Goal: Task Accomplishment & Management: Use online tool/utility

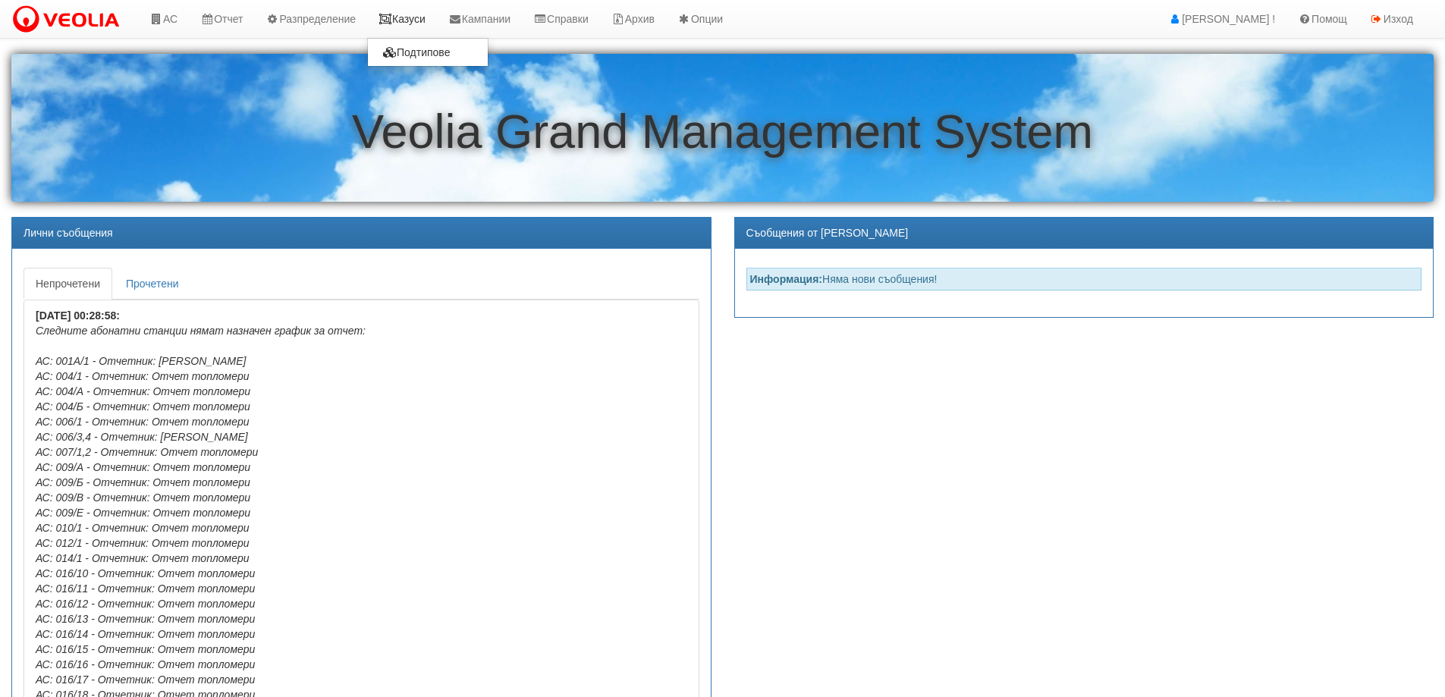
click at [404, 17] on link "Казуси" at bounding box center [402, 19] width 70 height 38
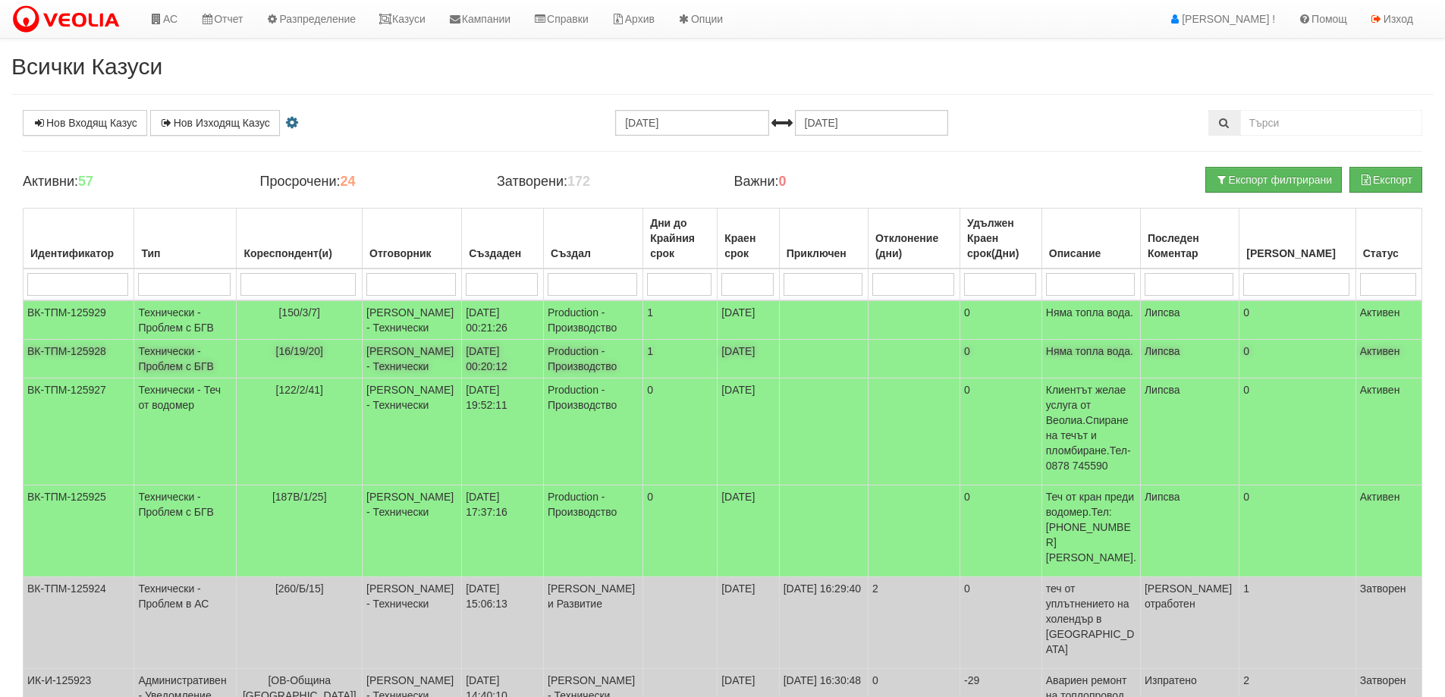
click at [303, 352] on span "[16/19/20]" at bounding box center [299, 351] width 47 height 12
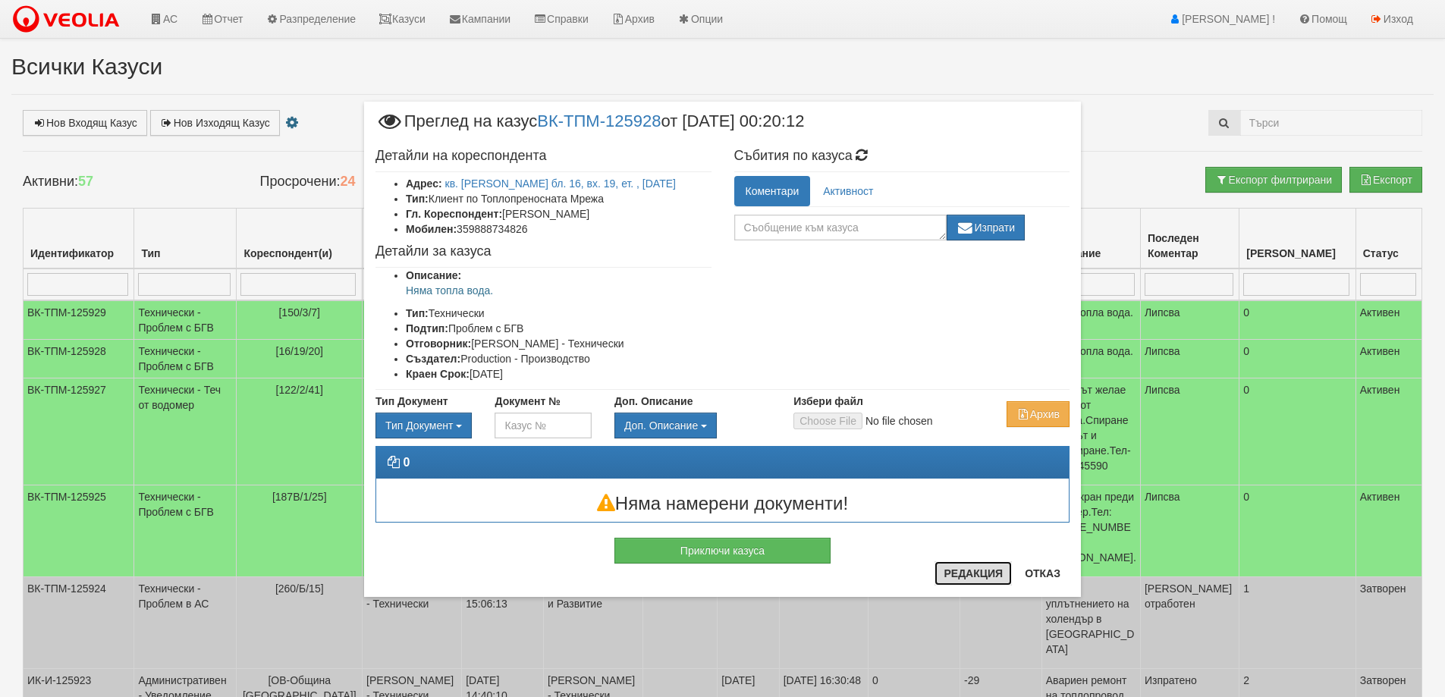
click at [975, 570] on button "Редакция" at bounding box center [973, 573] width 77 height 24
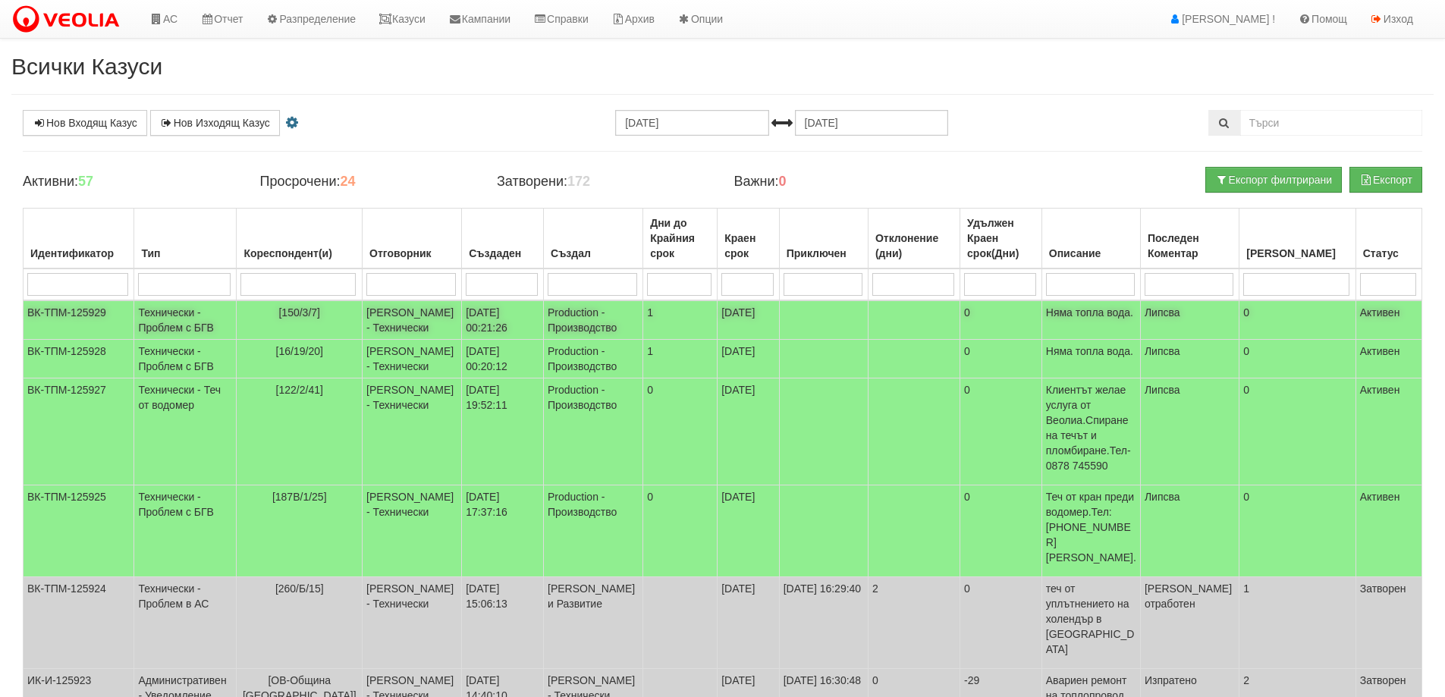
click at [313, 318] on span "[150/3/7]" at bounding box center [299, 312] width 42 height 12
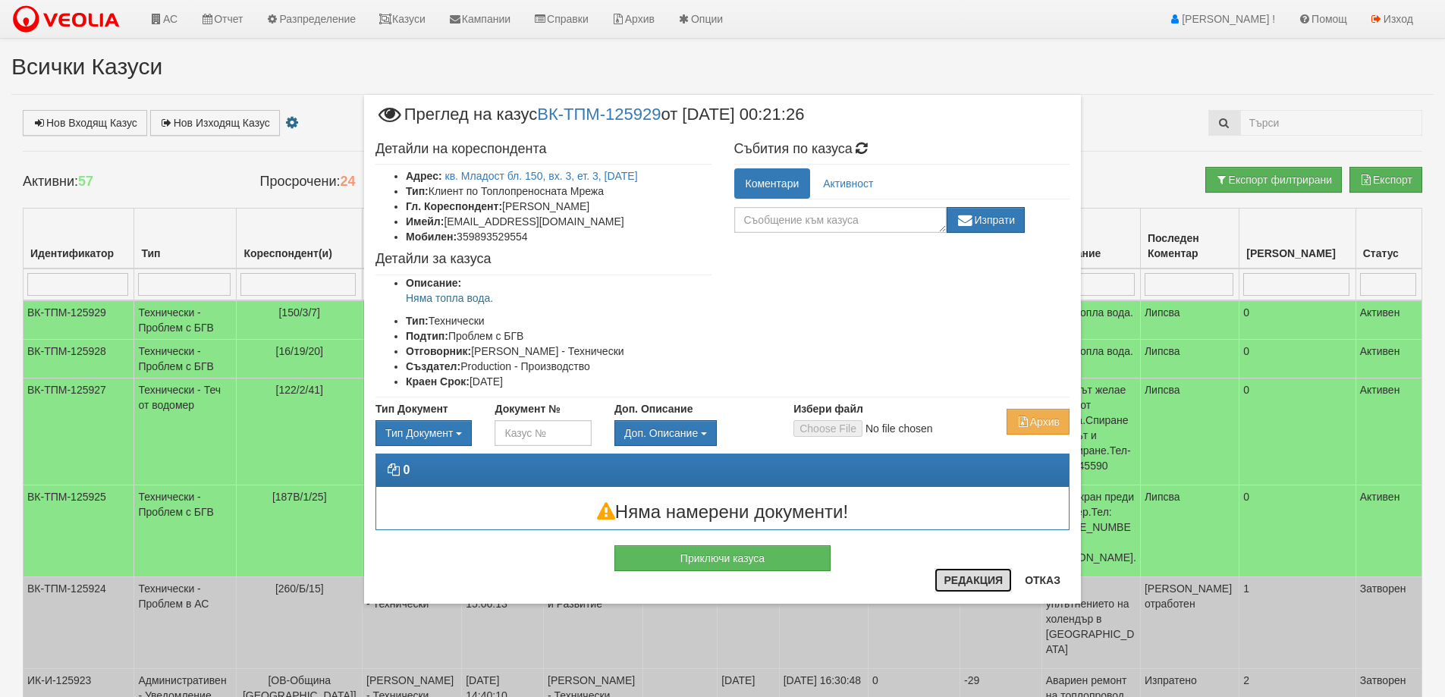
click at [975, 580] on button "Редакция" at bounding box center [973, 580] width 77 height 24
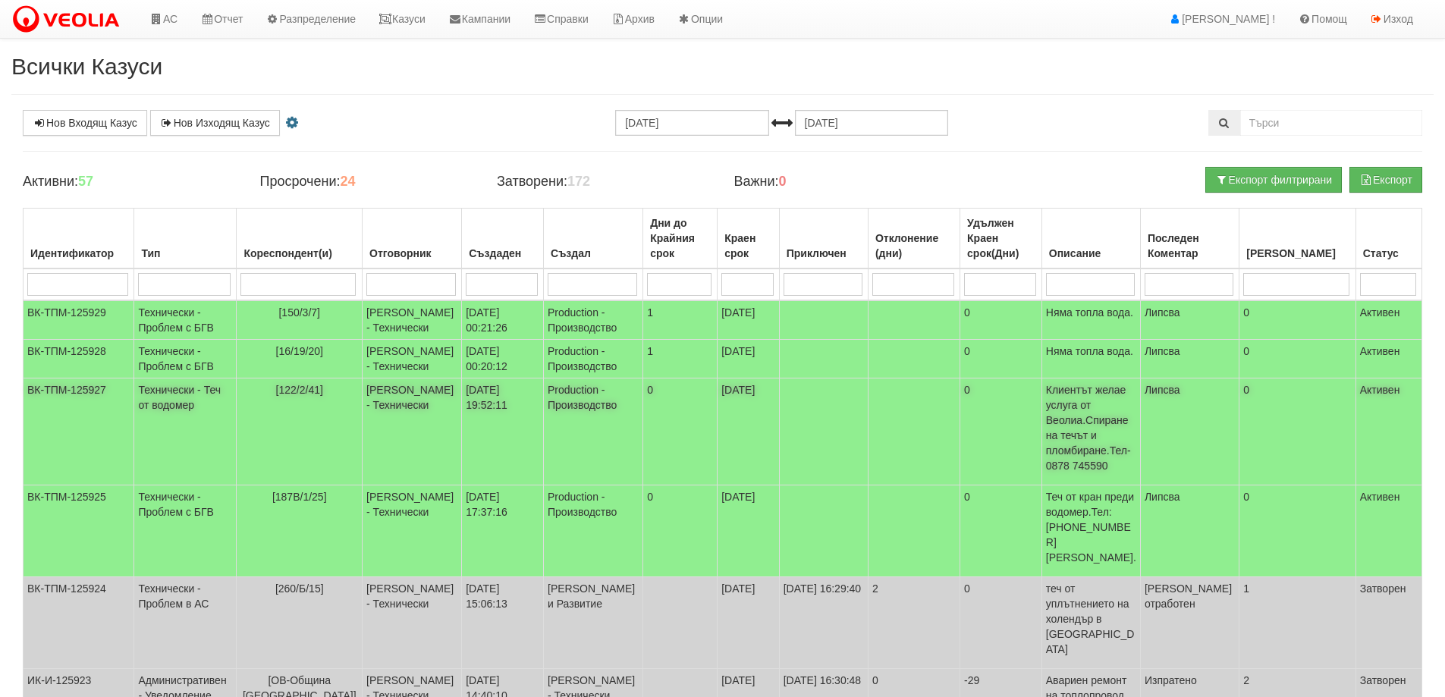
click at [306, 391] on span "[122/2/41]" at bounding box center [299, 390] width 47 height 12
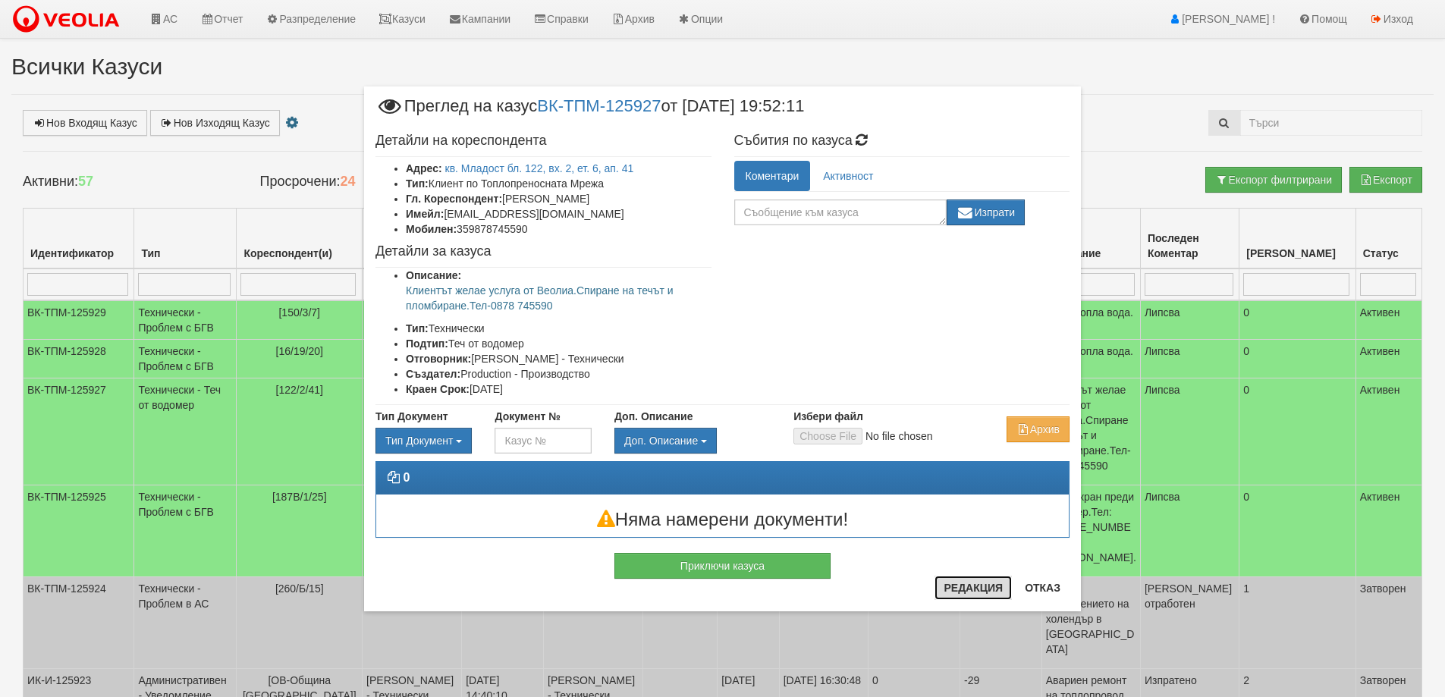
click at [974, 589] on button "Редакция" at bounding box center [973, 588] width 77 height 24
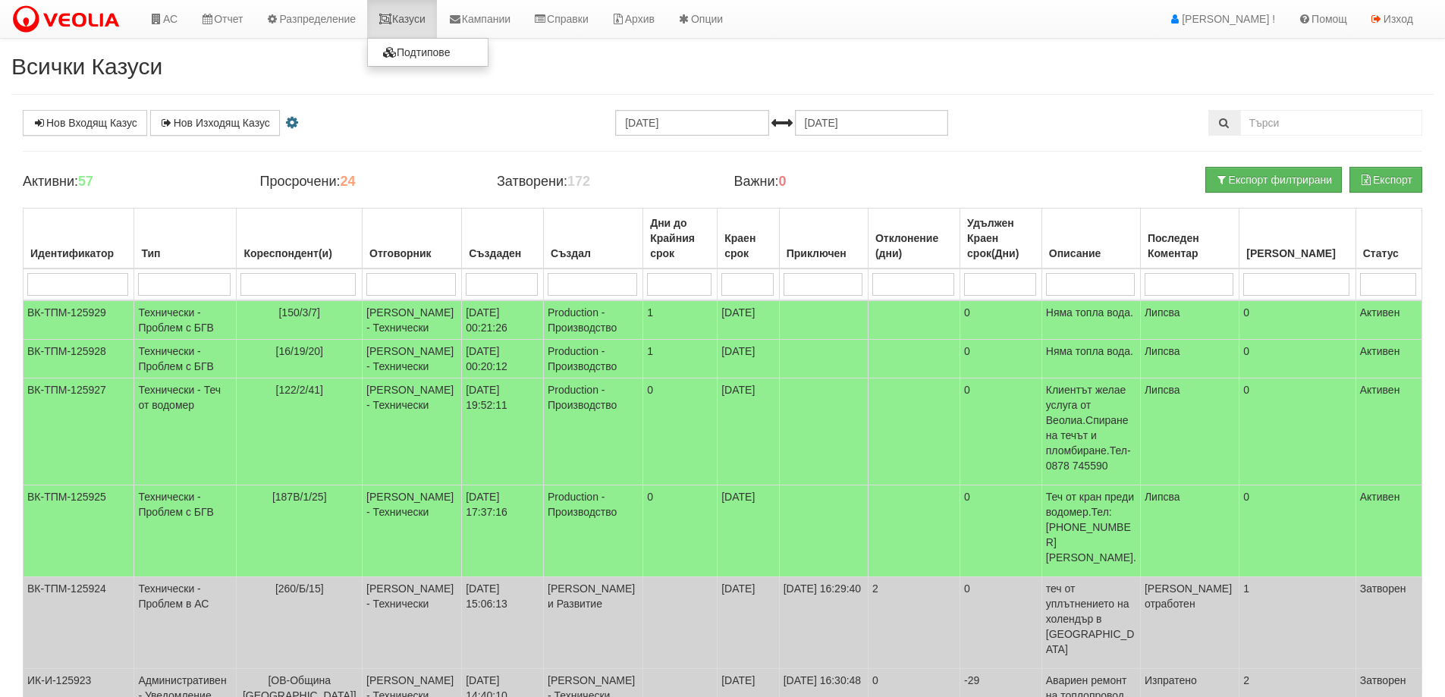
click at [429, 24] on link "Казуси" at bounding box center [402, 19] width 70 height 38
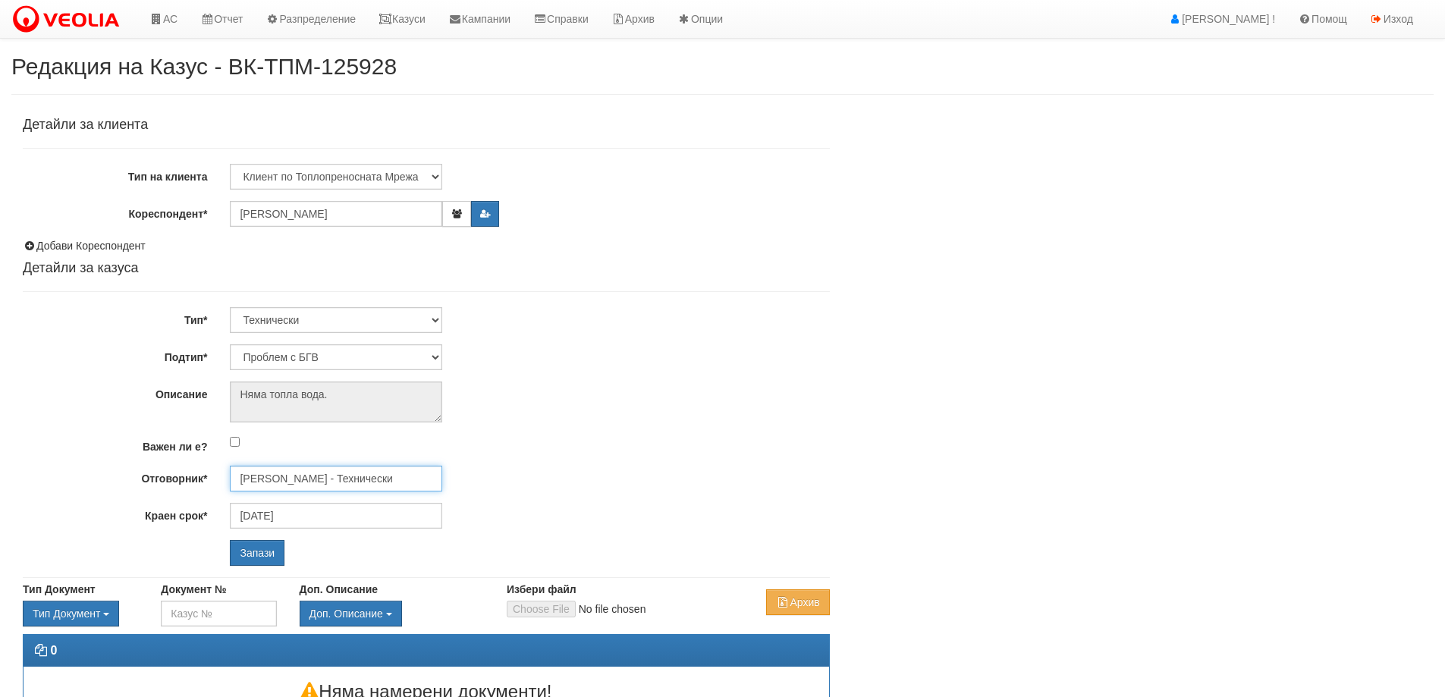
click at [349, 470] on input "[PERSON_NAME] - Технически" at bounding box center [336, 479] width 212 height 26
type input "B"
type input "Ф"
click at [337, 498] on div "Бойко Петков - Технически" at bounding box center [663, 502] width 864 height 19
type input "Бойко Петков - Технически"
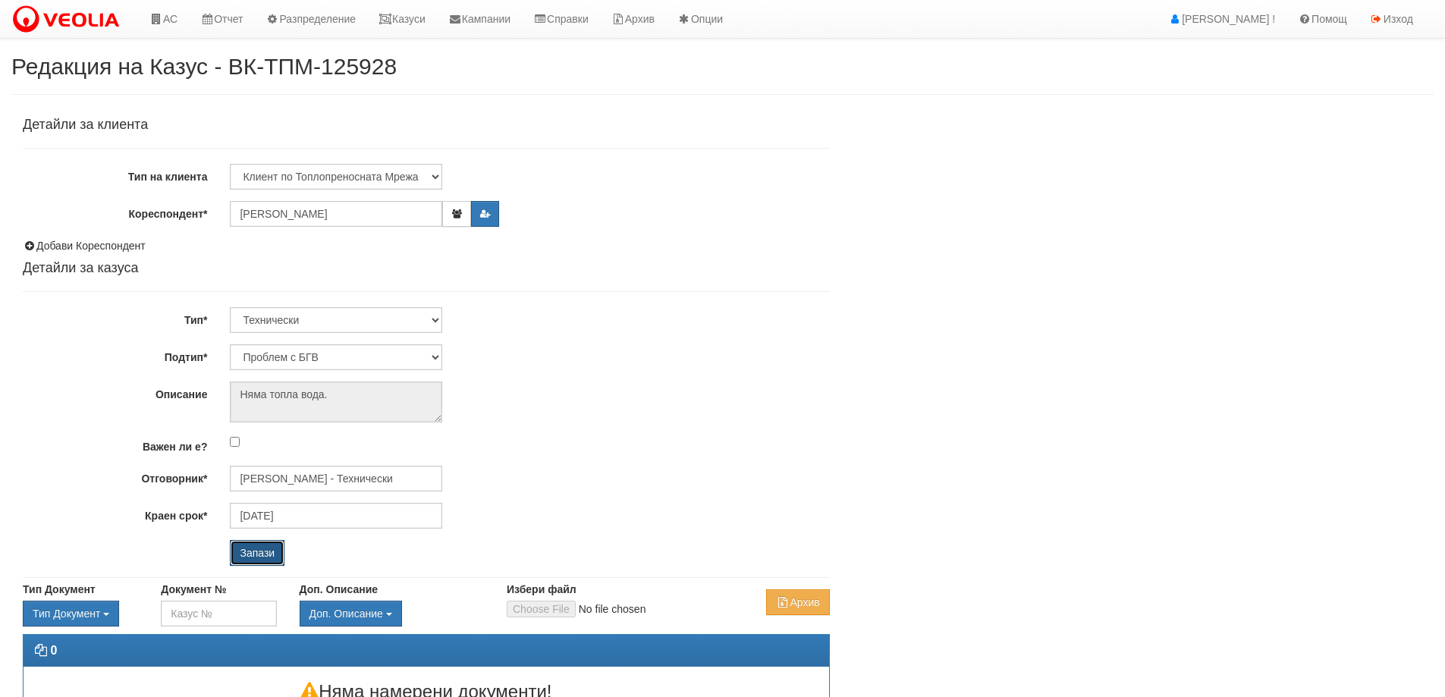
click at [255, 561] on input "Запази" at bounding box center [257, 553] width 55 height 26
click at [276, 478] on input "[PERSON_NAME] - Технически" at bounding box center [336, 479] width 212 height 26
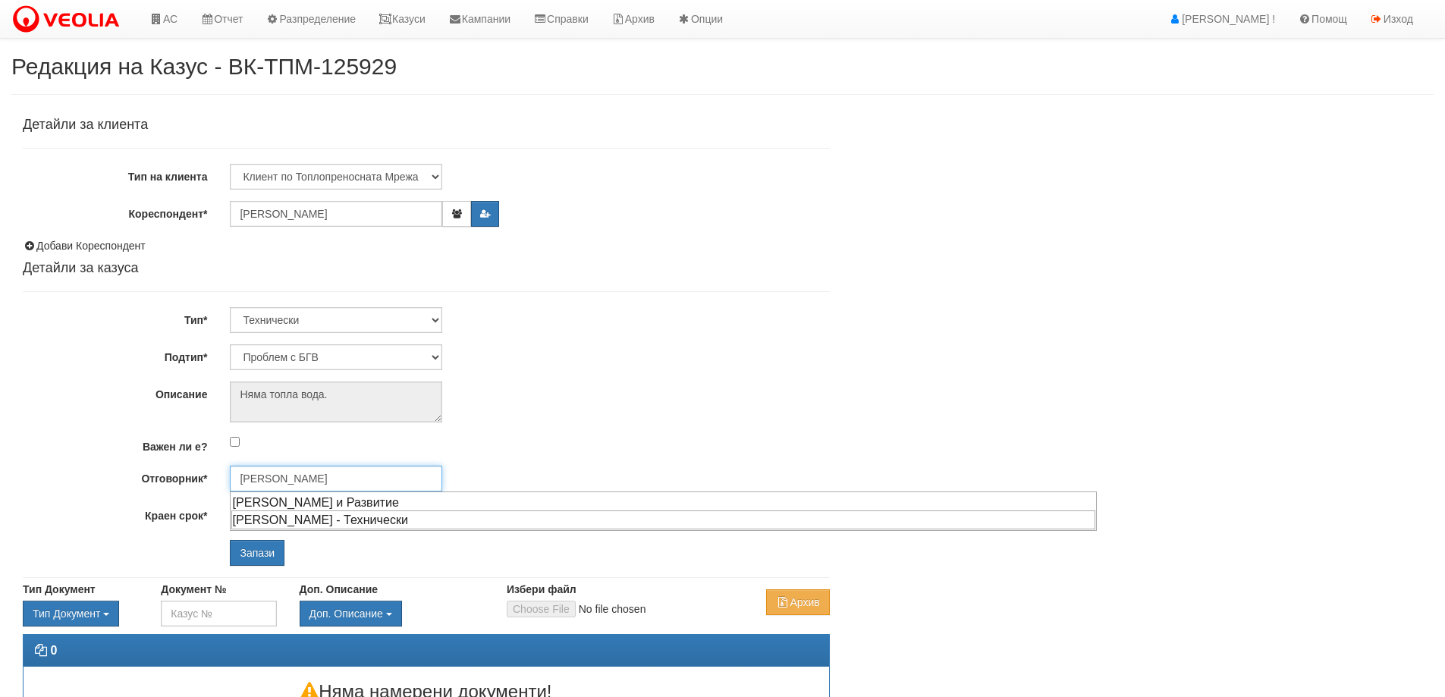
click at [291, 516] on div "Петър Добрев - Технически" at bounding box center [663, 520] width 864 height 19
type input "Петър Добрев - Технически"
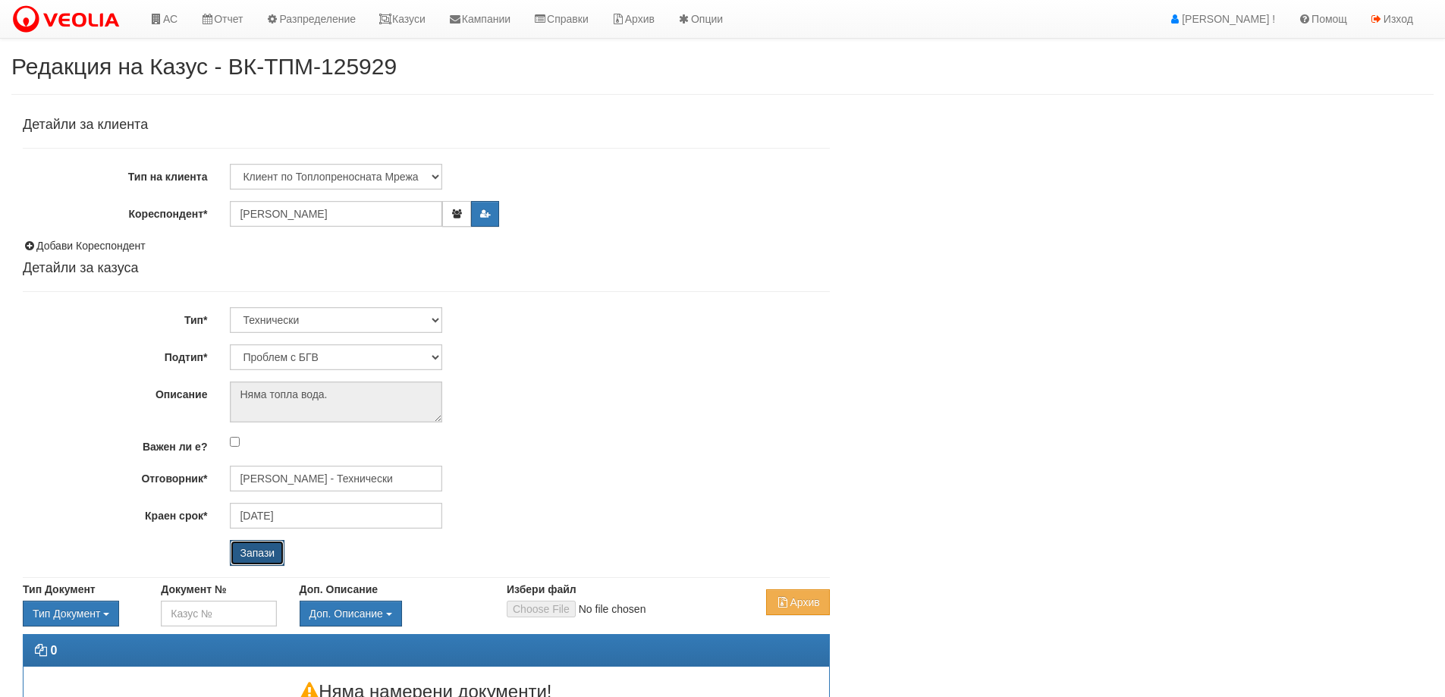
click at [259, 564] on input "Запази" at bounding box center [257, 553] width 55 height 26
select select "Теч от водомер"
click at [291, 482] on input "[PERSON_NAME] - Технически" at bounding box center [336, 479] width 212 height 26
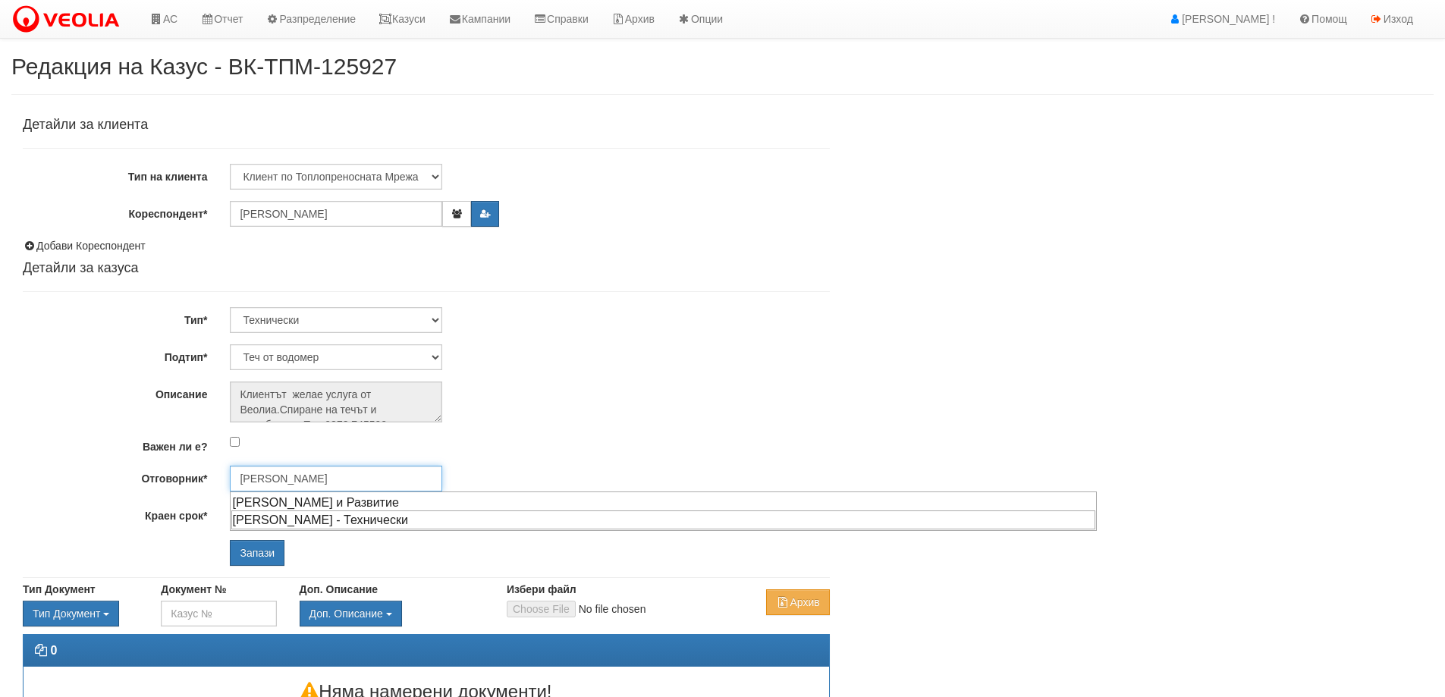
click at [292, 520] on div "[PERSON_NAME] - Технически" at bounding box center [663, 520] width 864 height 19
type input "Петър Добрев - Технически"
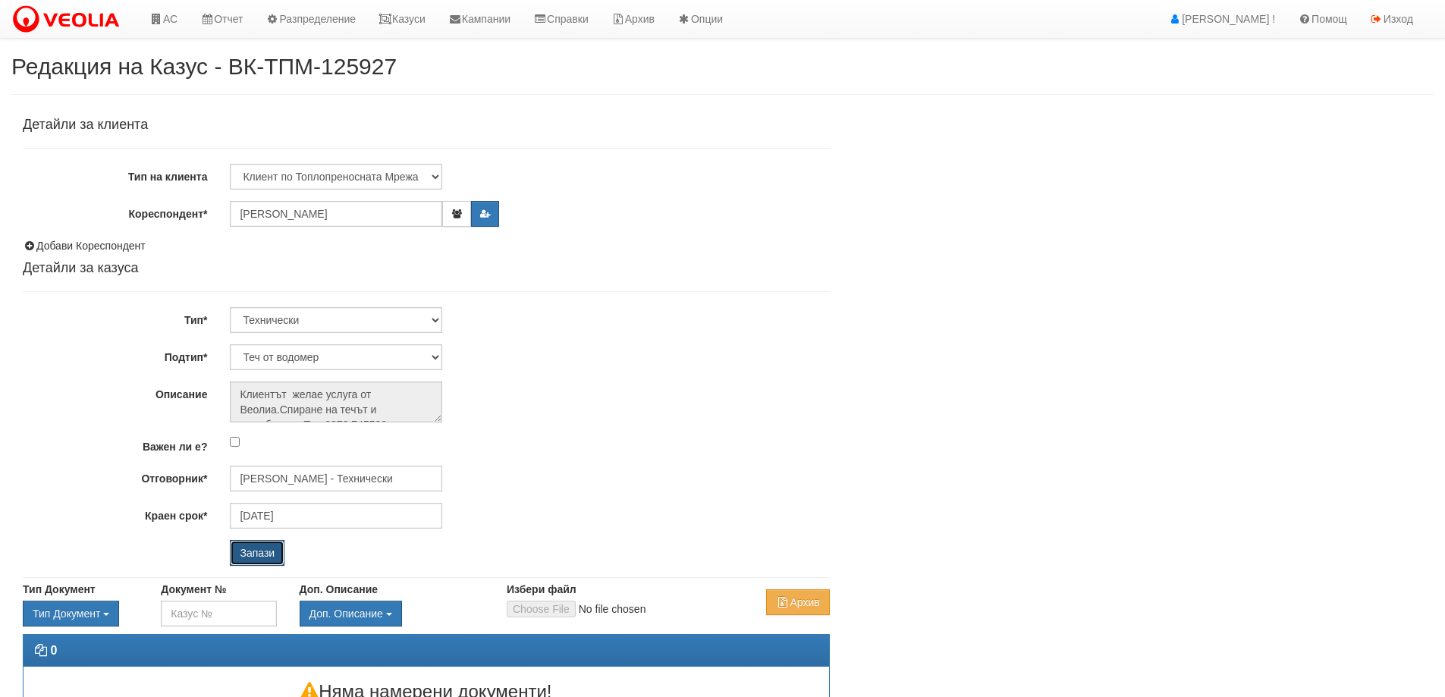
click at [259, 551] on input "Запази" at bounding box center [257, 553] width 55 height 26
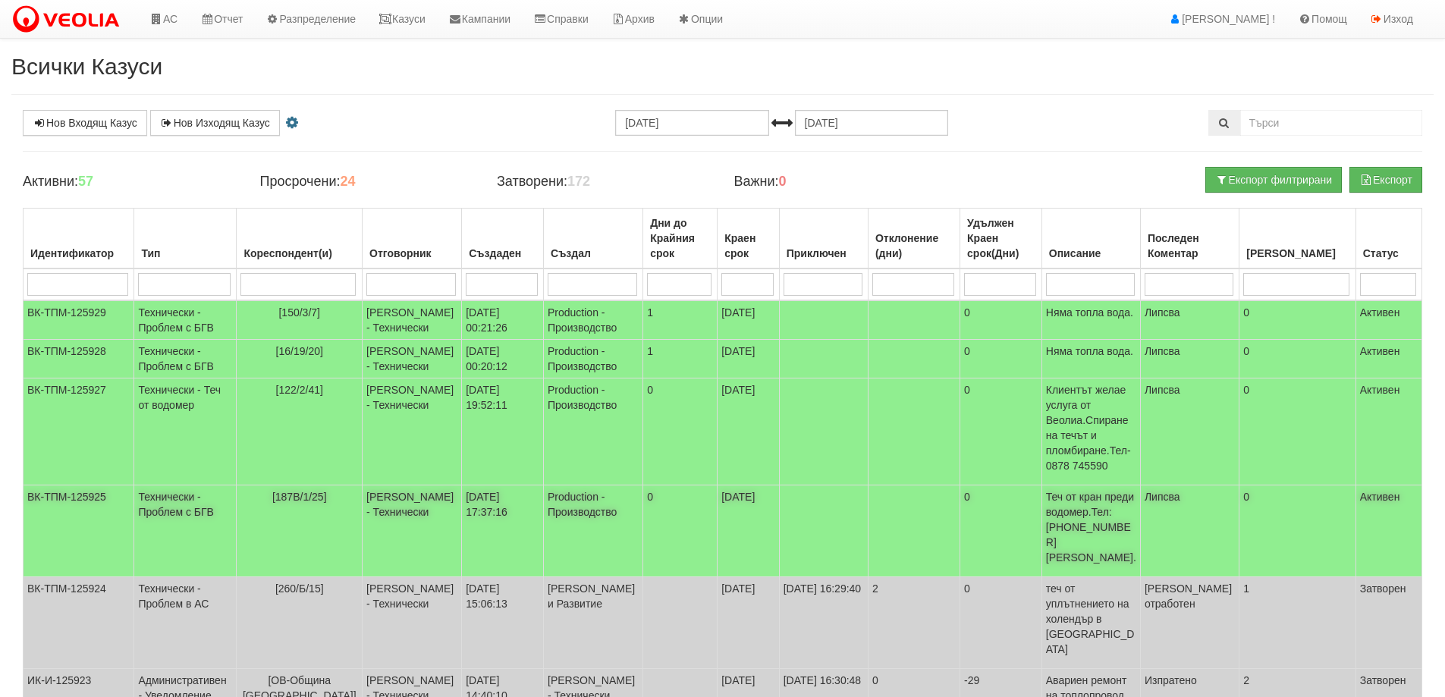
click at [306, 496] on span "[187В/1/25]" at bounding box center [299, 497] width 55 height 12
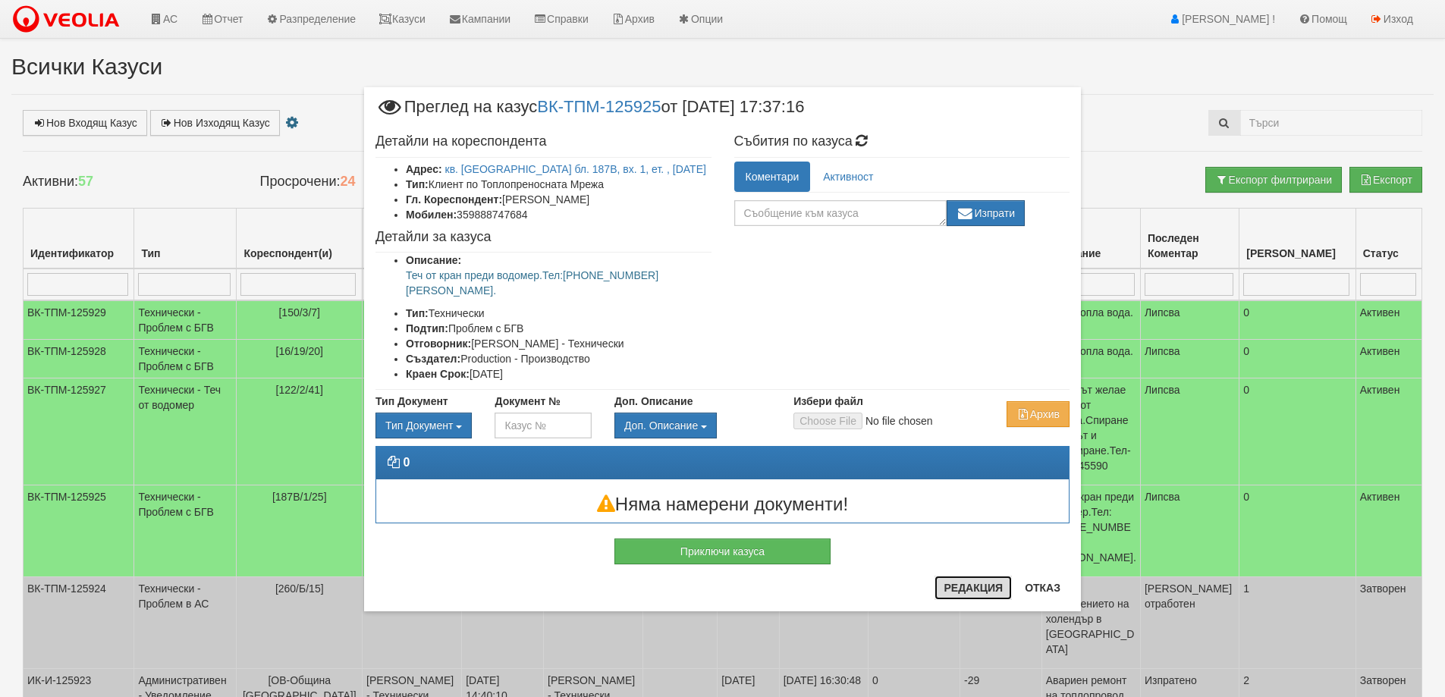
click at [954, 586] on button "Редакция" at bounding box center [973, 588] width 77 height 24
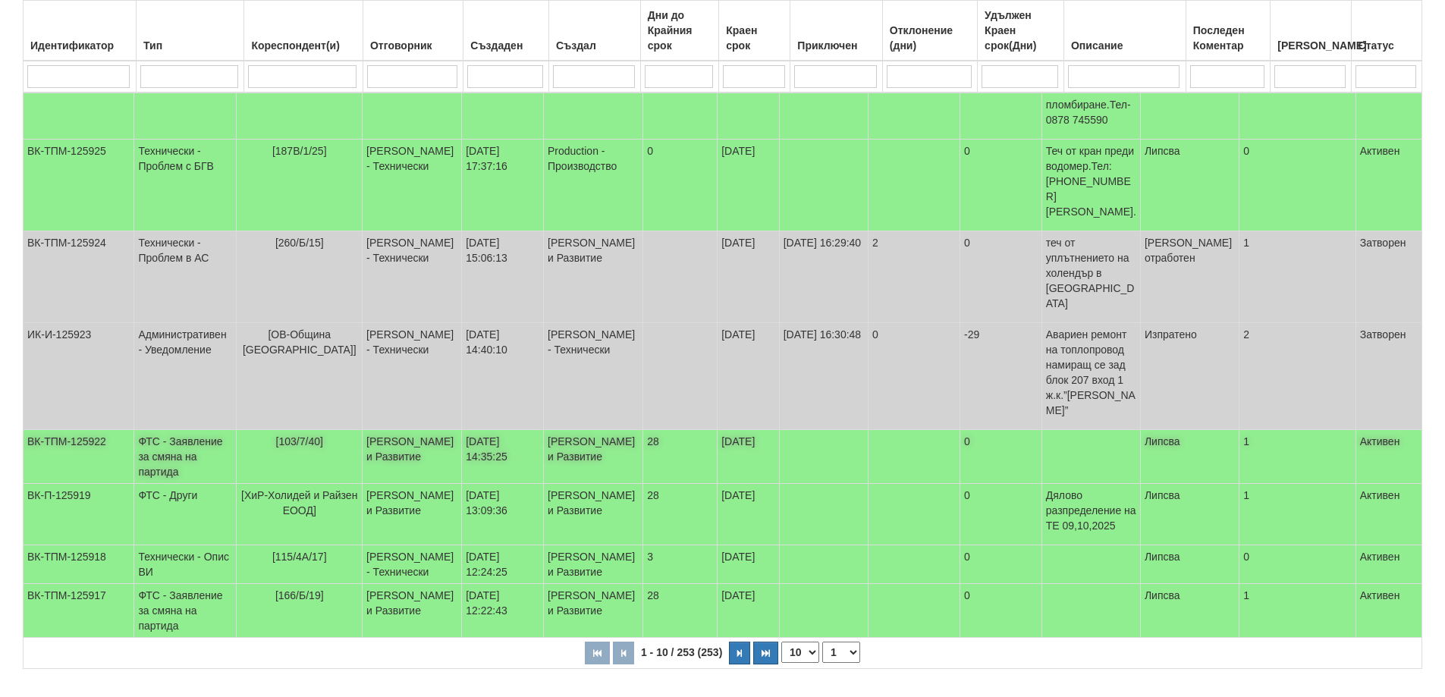
scroll to position [391, 0]
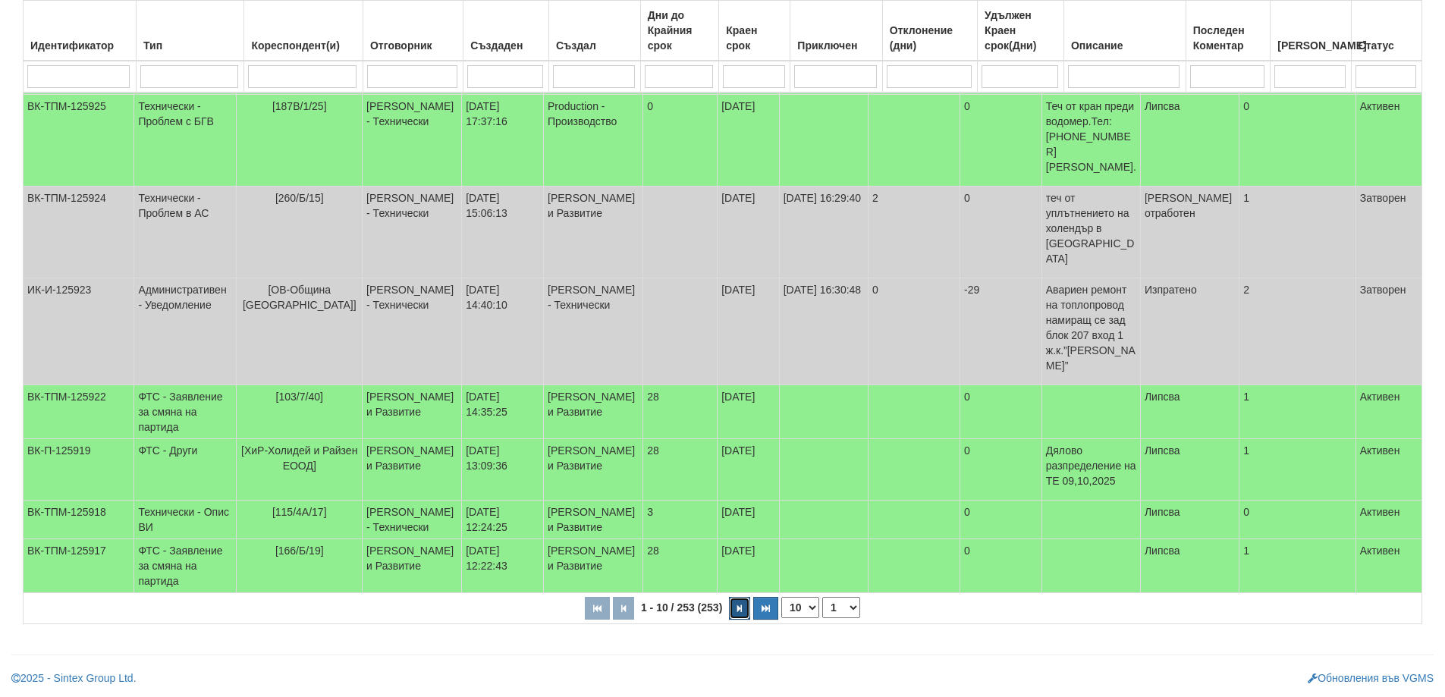
click at [733, 613] on button "button" at bounding box center [739, 608] width 21 height 23
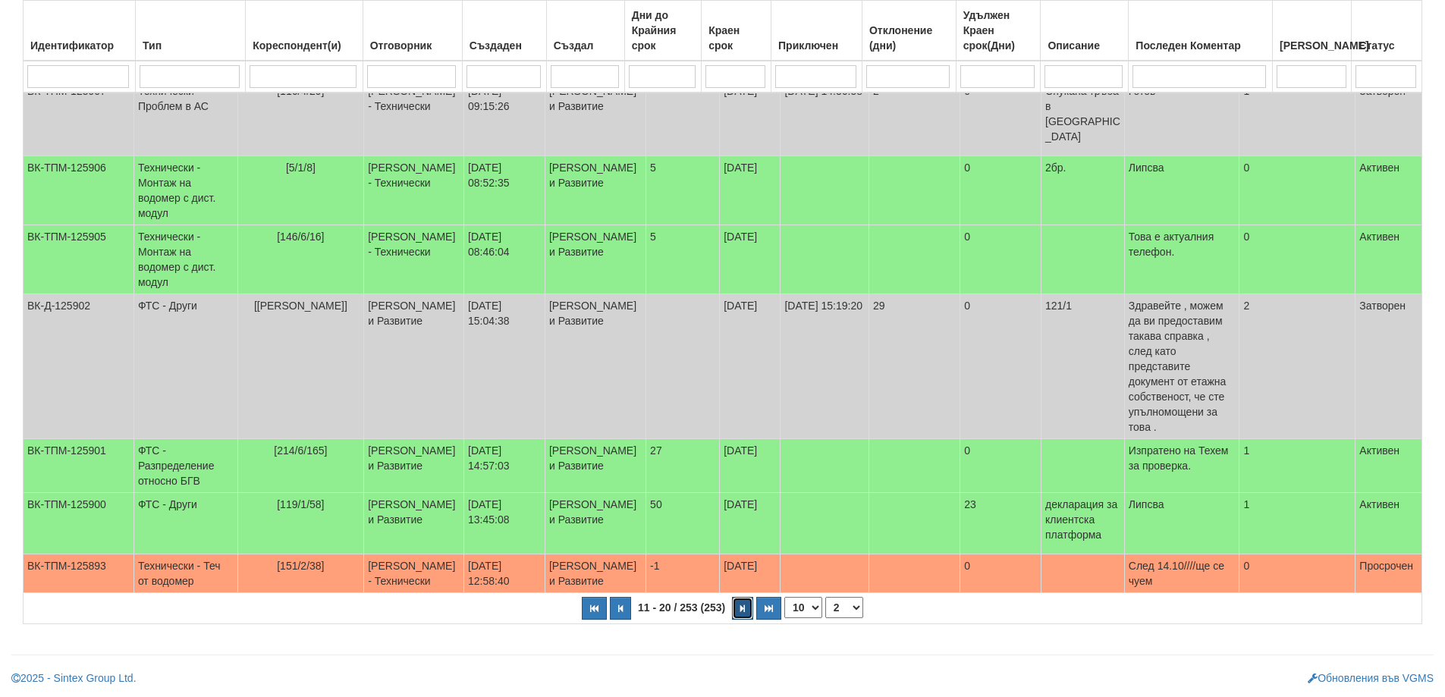
click at [748, 620] on button "button" at bounding box center [742, 608] width 21 height 23
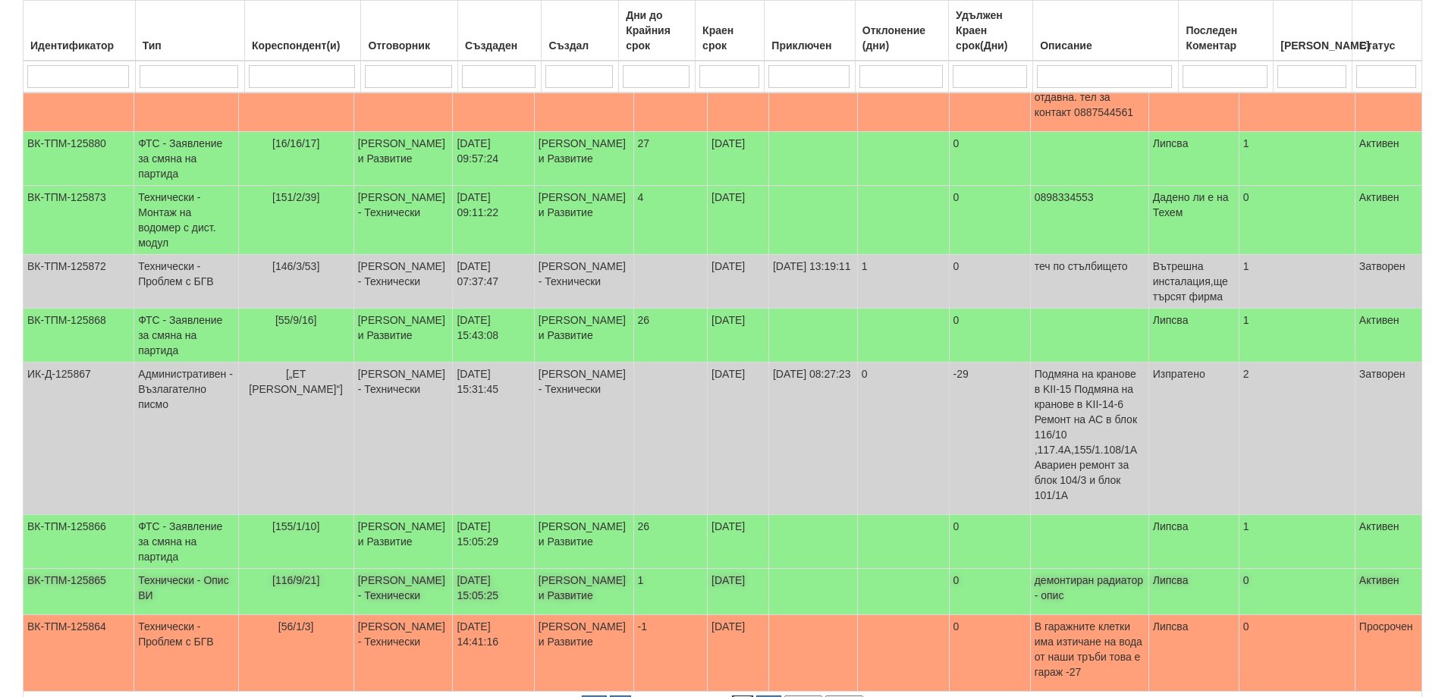
scroll to position [459, 0]
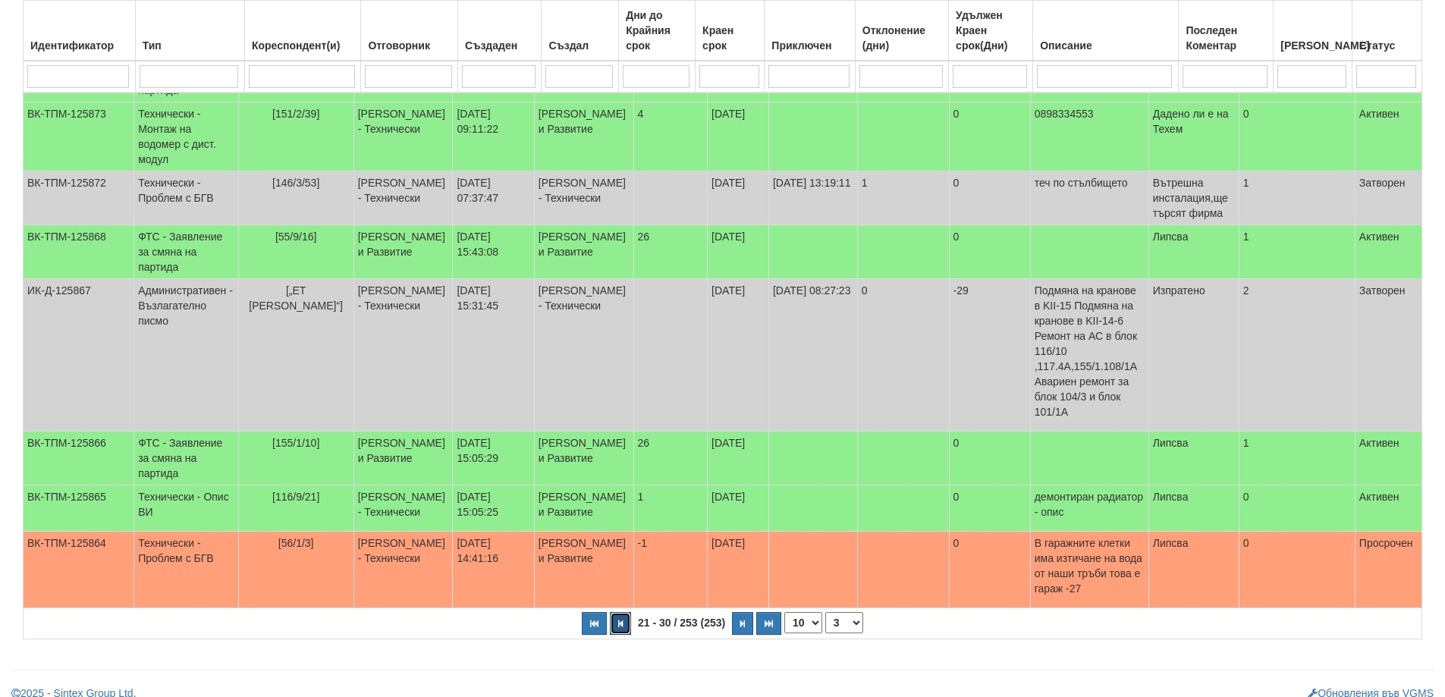
click at [619, 620] on icon "button" at bounding box center [620, 624] width 5 height 8
select select "2"
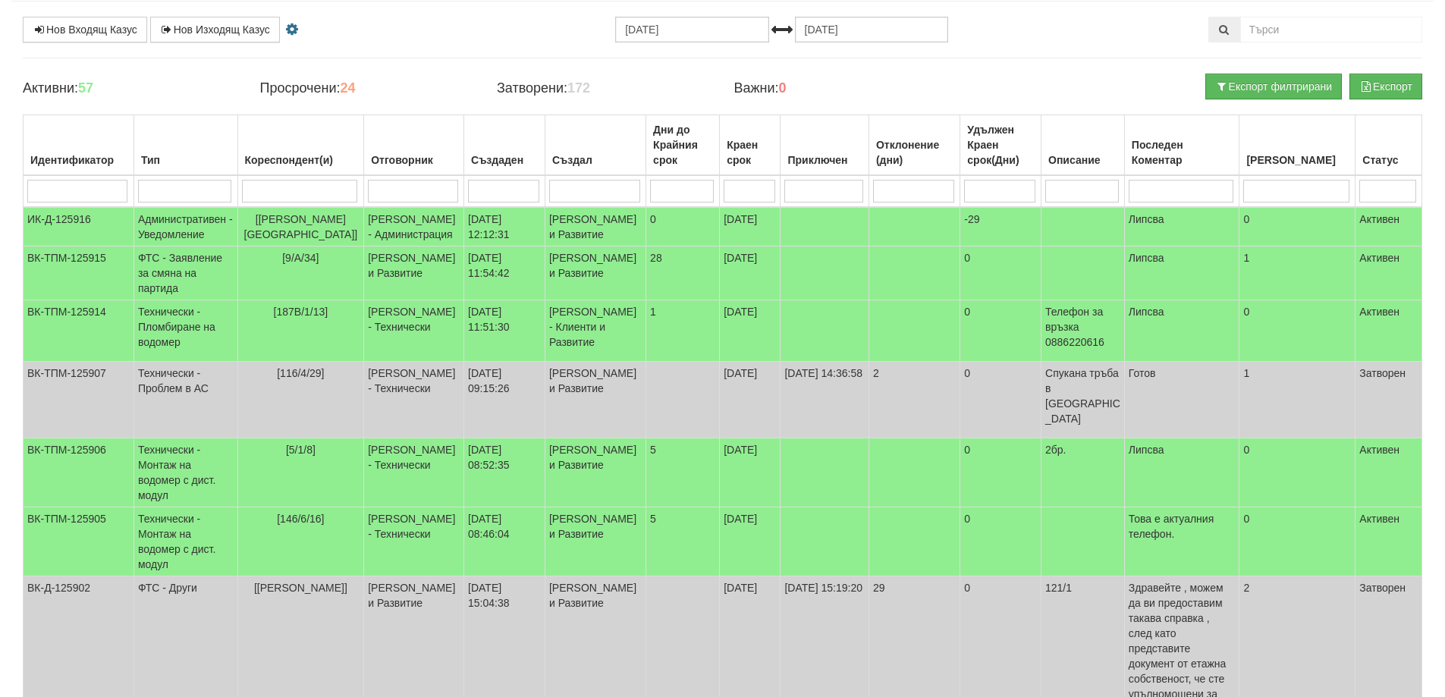
scroll to position [34, 0]
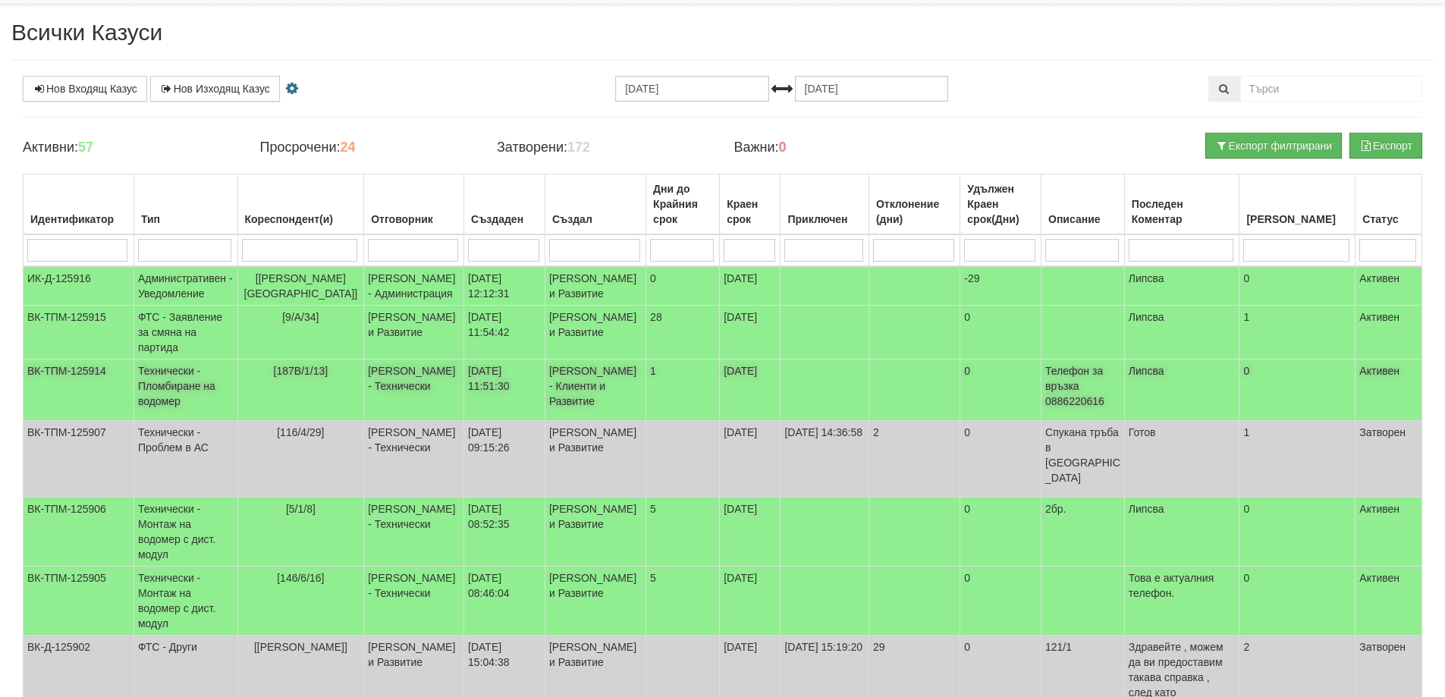
click at [304, 377] on span "[187В/1/13]" at bounding box center [301, 371] width 55 height 12
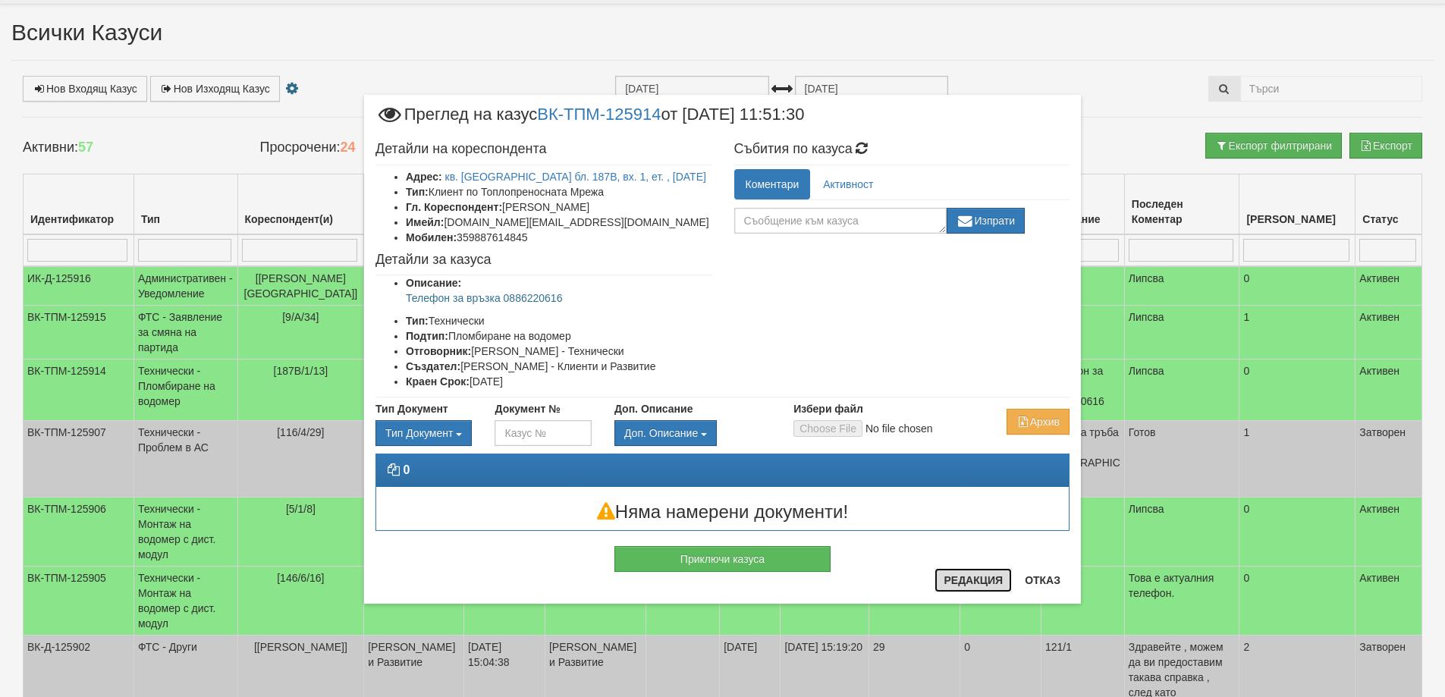
click at [953, 577] on button "Редакция" at bounding box center [973, 580] width 77 height 24
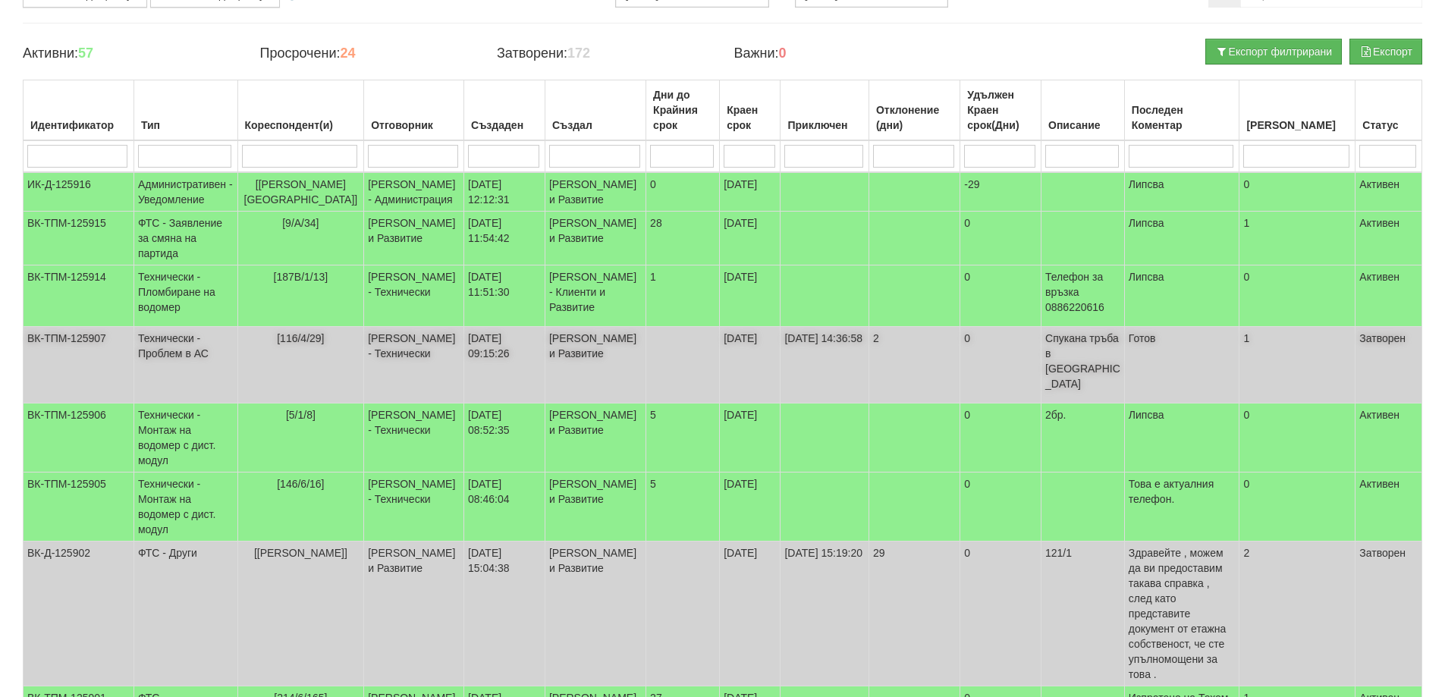
scroll to position [0, 0]
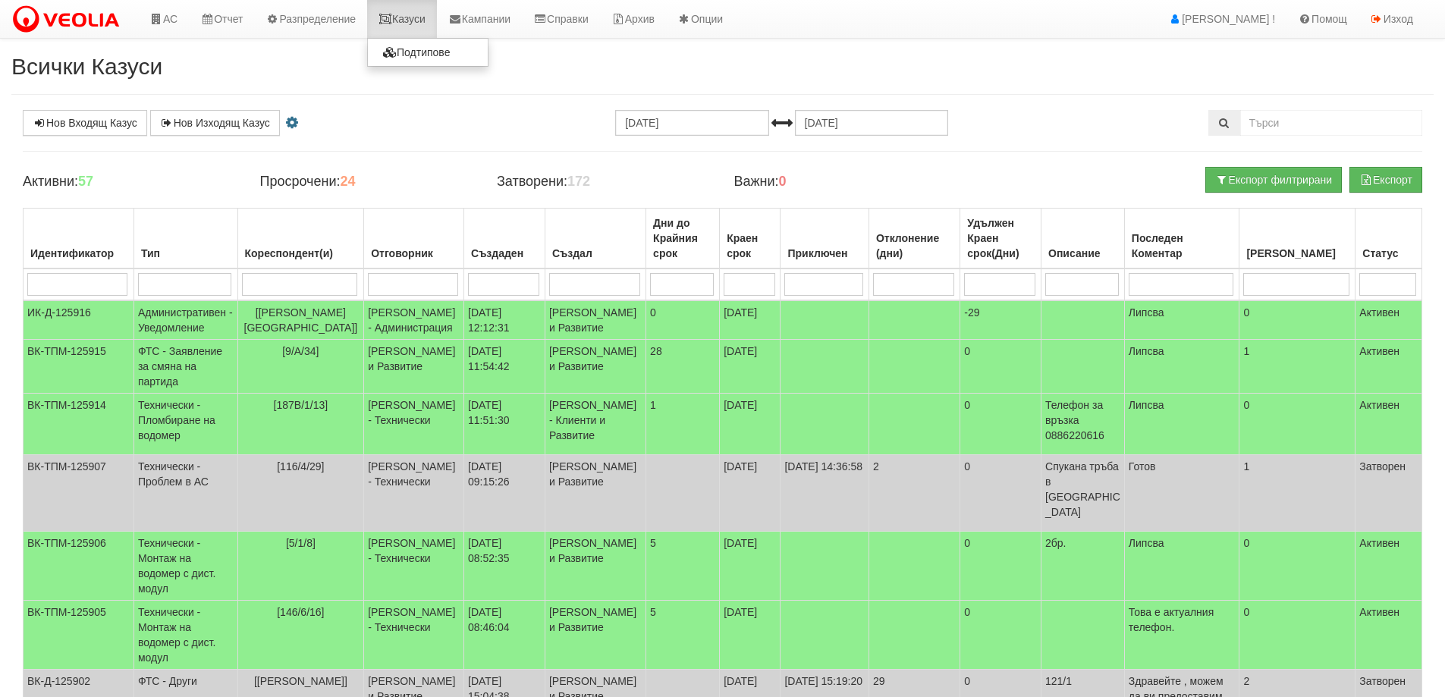
click at [417, 17] on link "Казуси" at bounding box center [402, 19] width 70 height 38
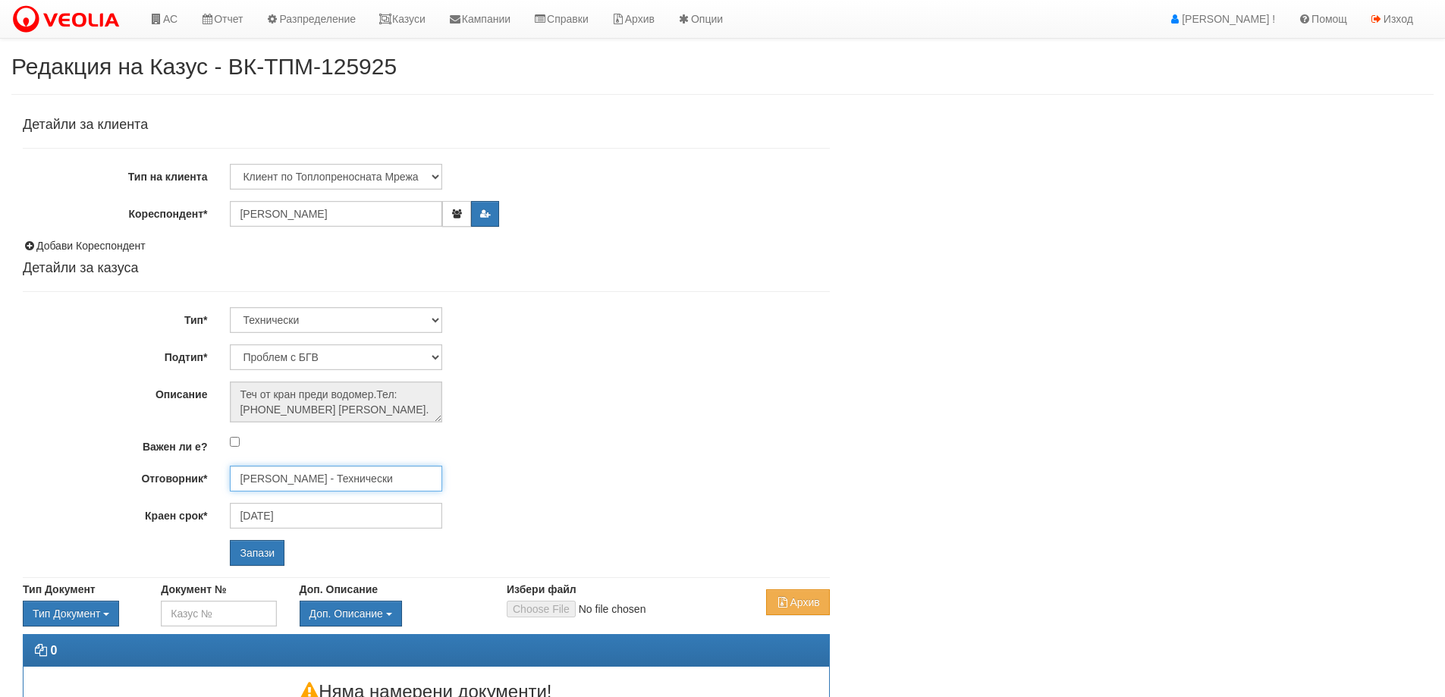
click at [320, 476] on input "[PERSON_NAME] - Технически" at bounding box center [336, 479] width 212 height 26
click at [316, 498] on div "[PERSON_NAME] - Технически" at bounding box center [663, 502] width 864 height 19
type input "[PERSON_NAME] - Технически"
click at [259, 552] on input "Запази" at bounding box center [257, 553] width 55 height 26
select select "Пломбиране на водомер"
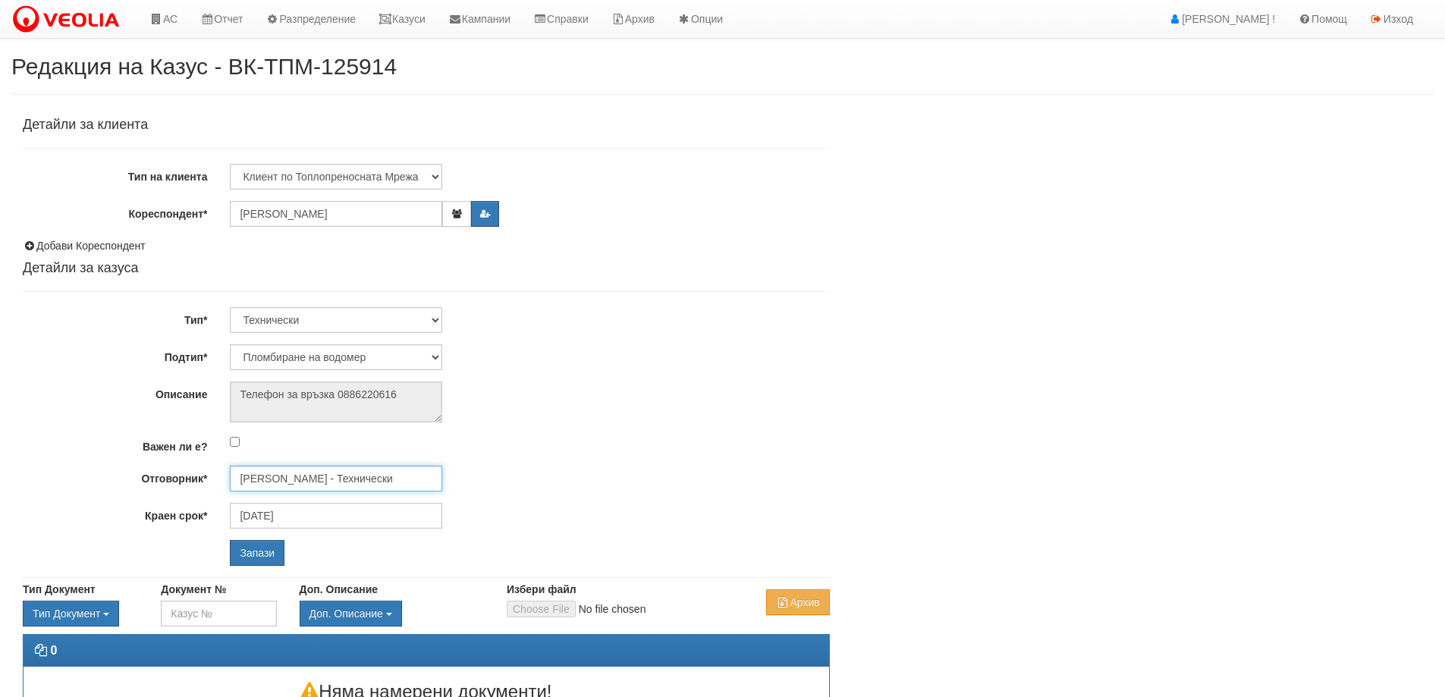
click at [304, 489] on input "[PERSON_NAME] - Технически" at bounding box center [336, 479] width 212 height 26
click at [298, 500] on div "[PERSON_NAME] - Технически" at bounding box center [663, 502] width 864 height 19
type input "Диян Стоянов - Технически"
click at [271, 549] on input "Запази" at bounding box center [257, 553] width 55 height 26
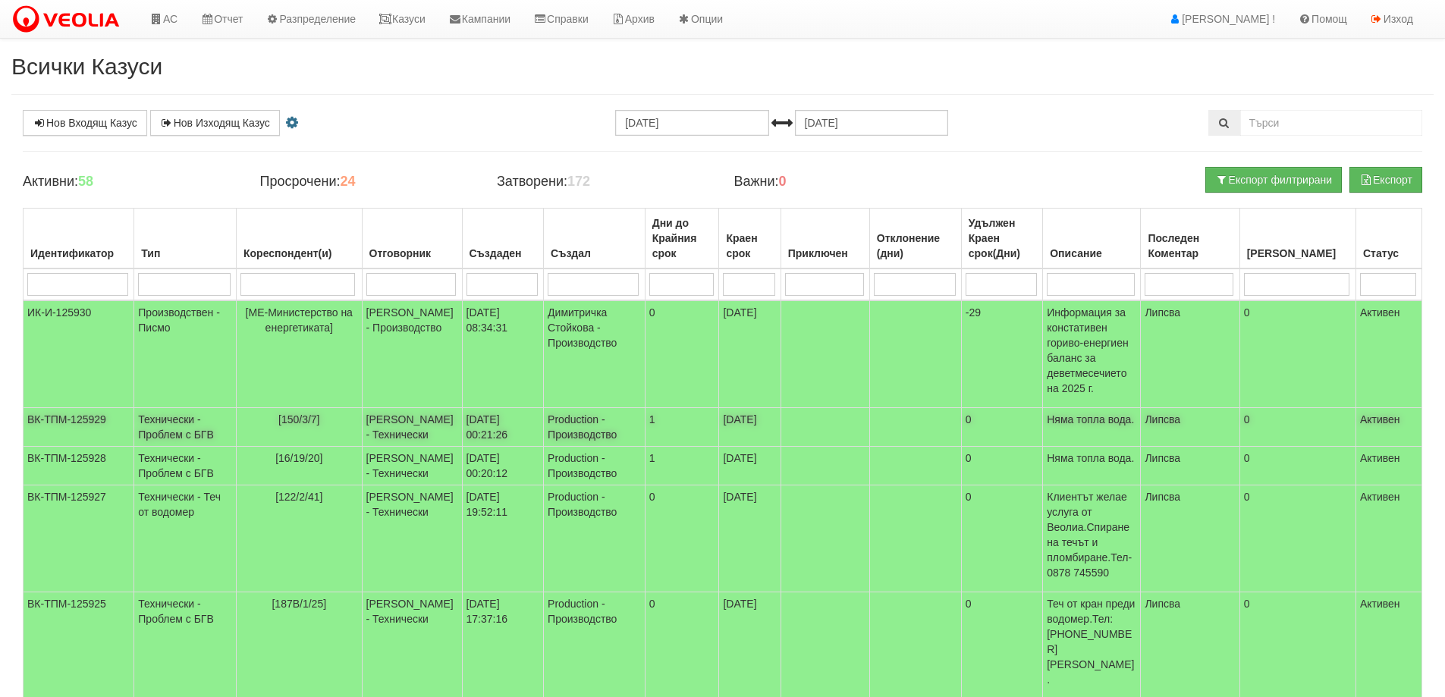
click at [302, 413] on span "[150/3/7]" at bounding box center [299, 419] width 42 height 12
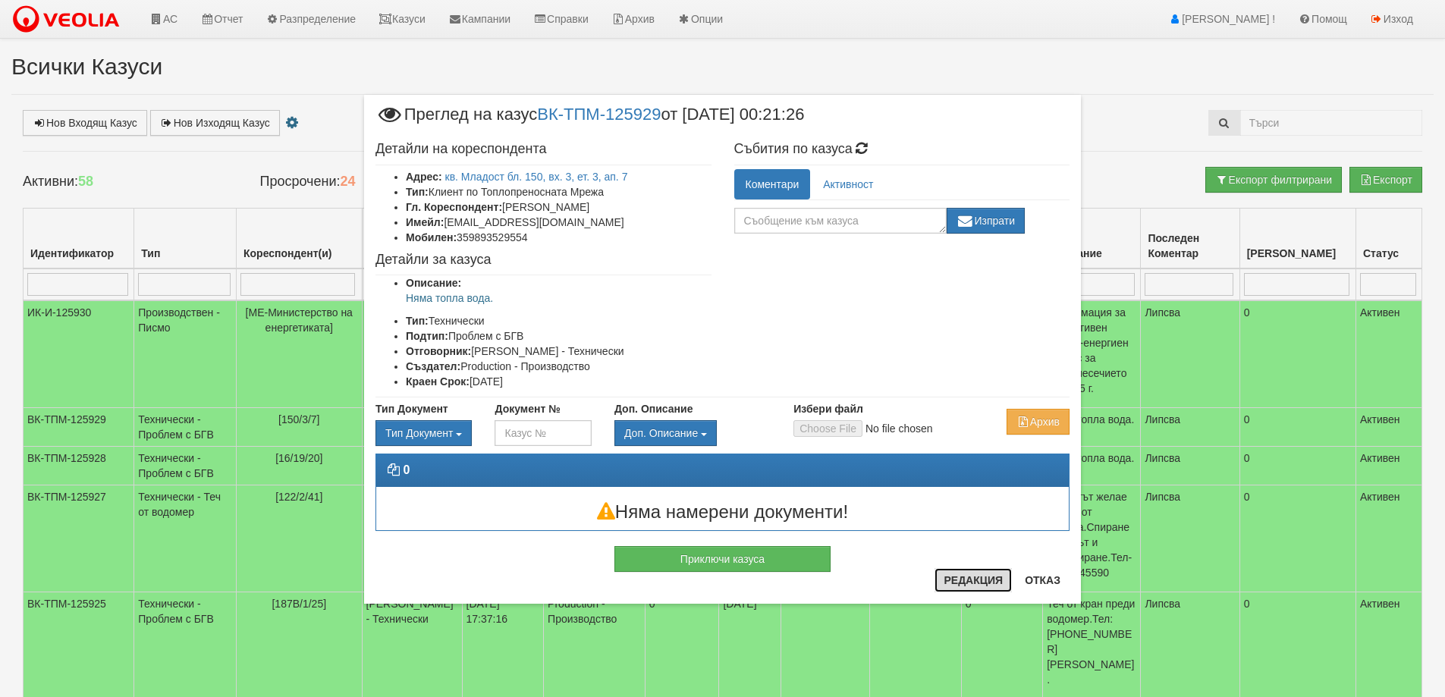
click at [964, 586] on button "Редакция" at bounding box center [973, 580] width 77 height 24
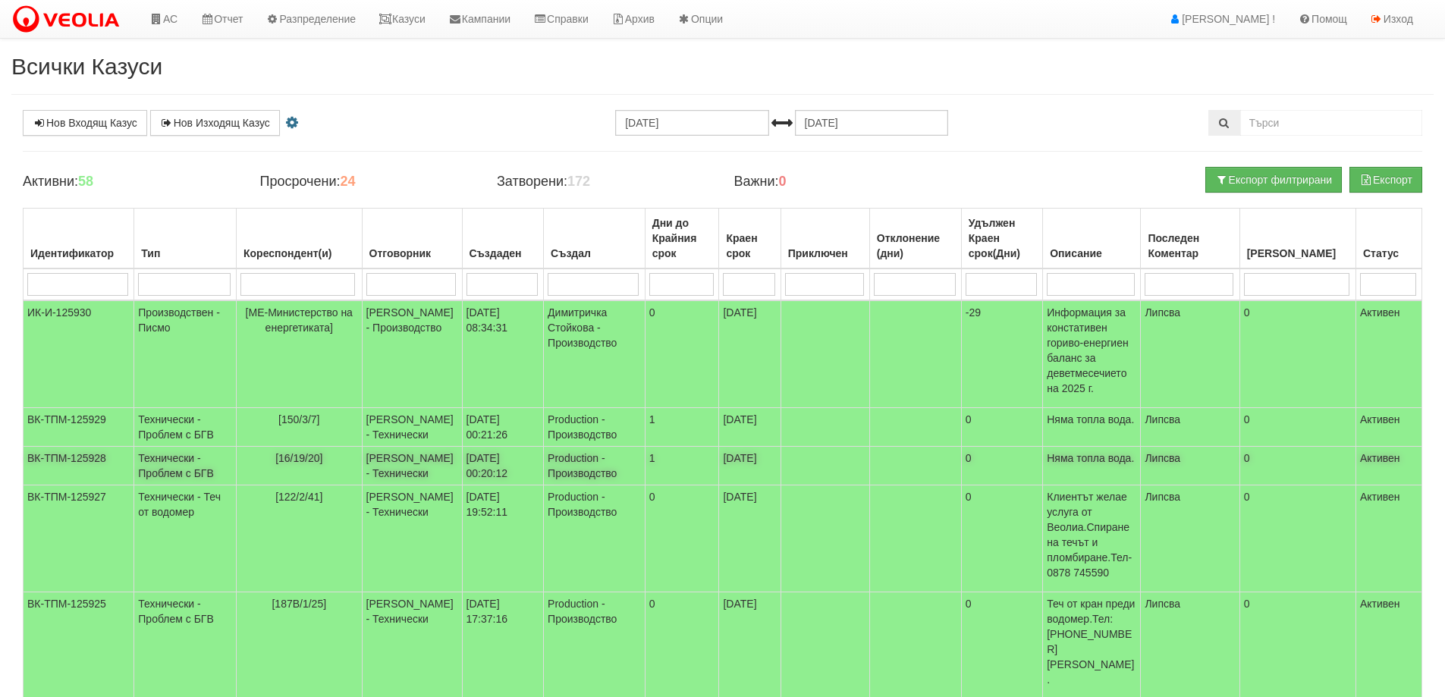
click at [306, 452] on span "[16/19/20]" at bounding box center [298, 458] width 47 height 12
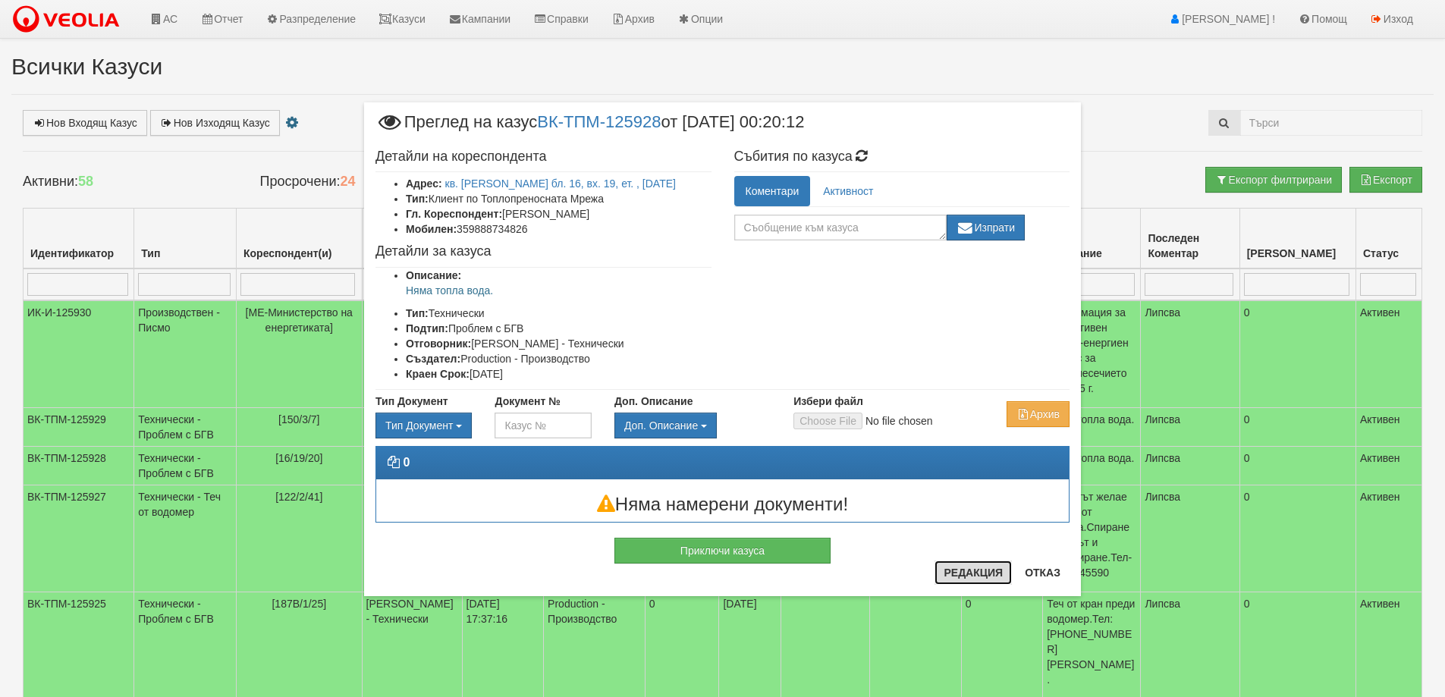
click at [982, 572] on button "Редакция" at bounding box center [973, 573] width 77 height 24
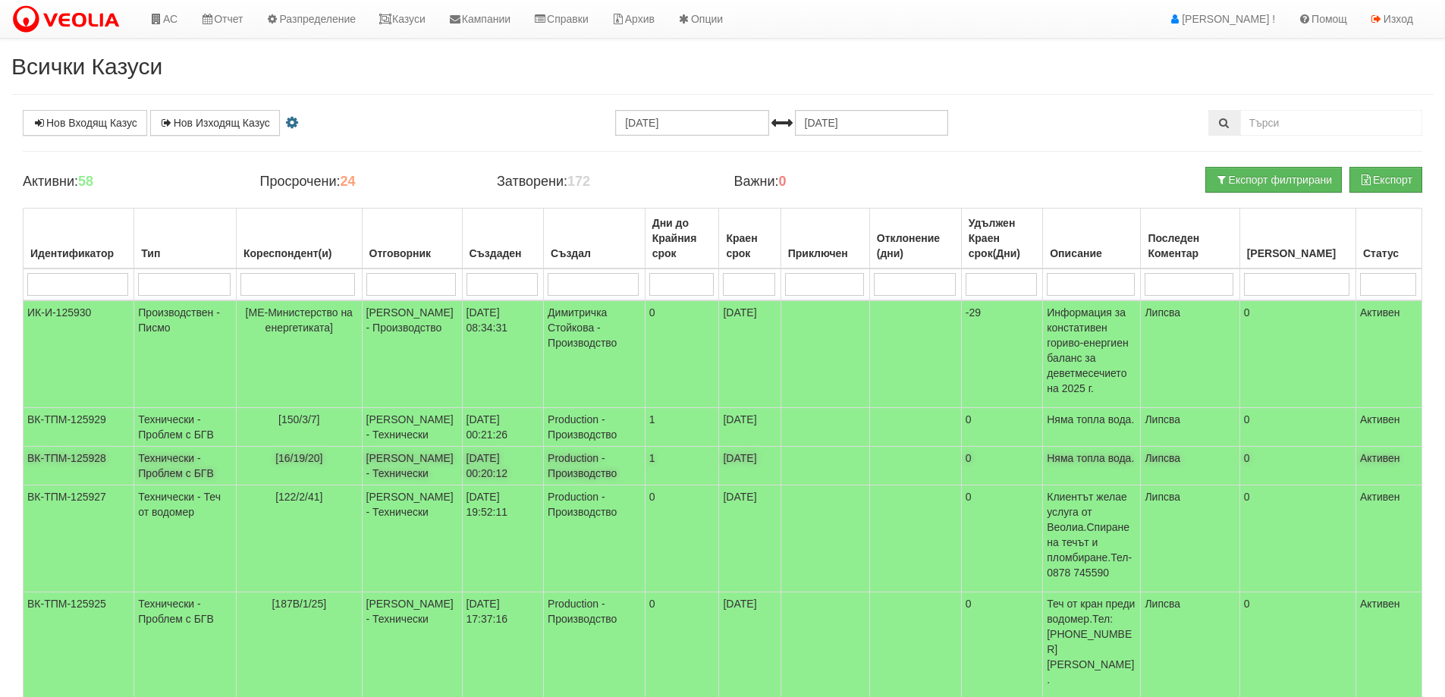
click at [301, 452] on span "[16/19/20]" at bounding box center [298, 458] width 47 height 12
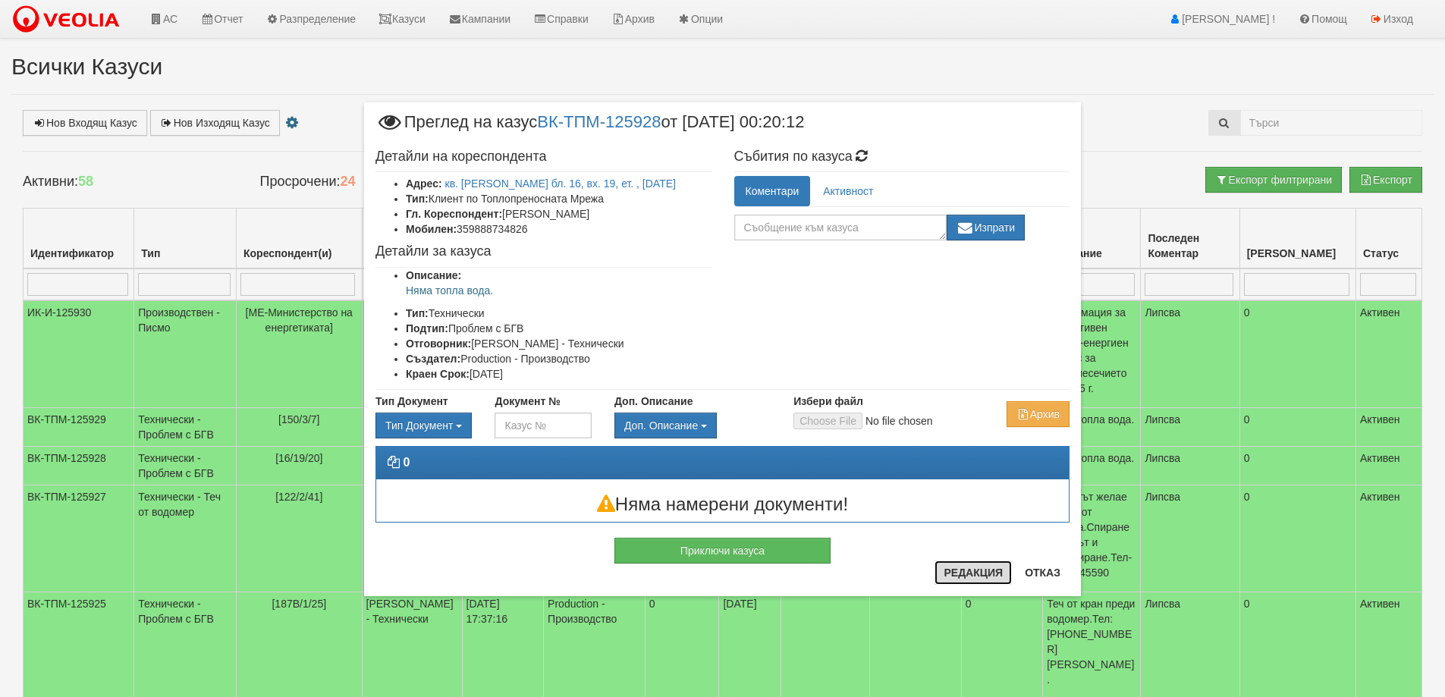
click at [978, 571] on button "Редакция" at bounding box center [973, 573] width 77 height 24
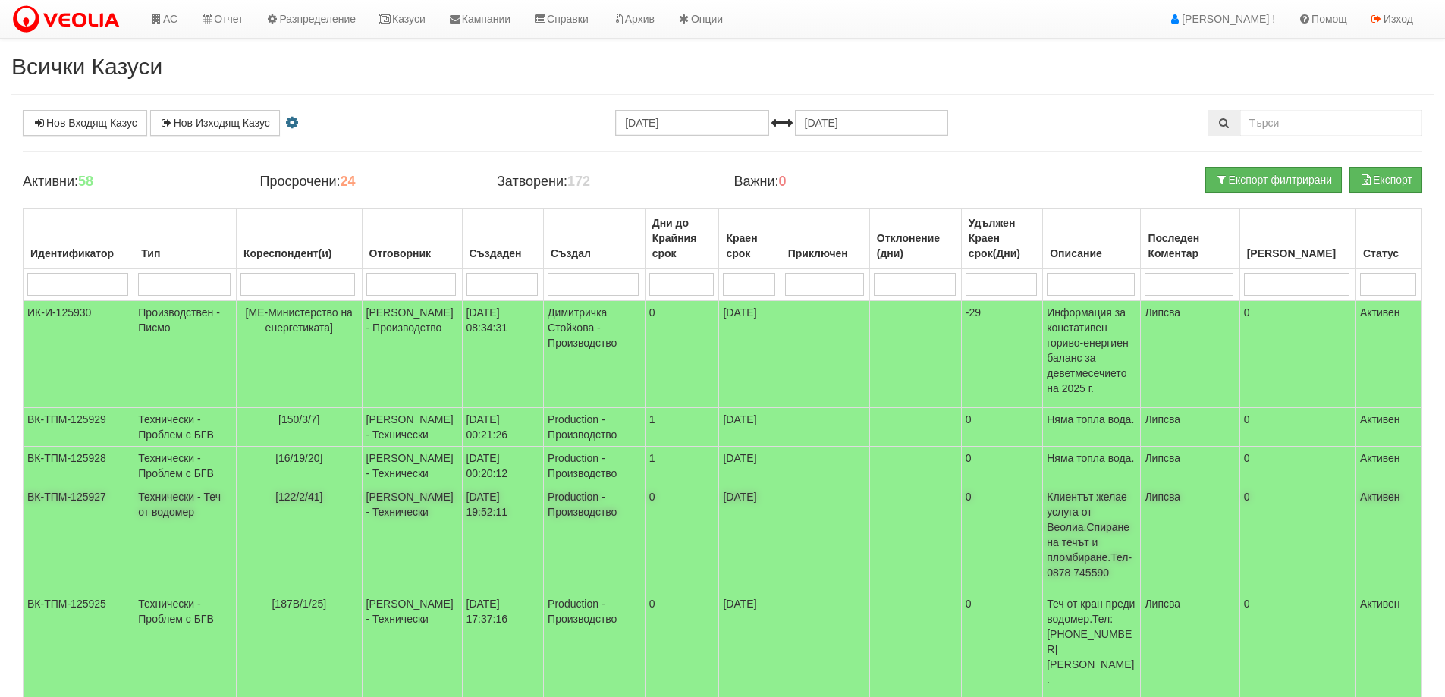
click at [309, 491] on span "[122/2/41]" at bounding box center [298, 497] width 47 height 12
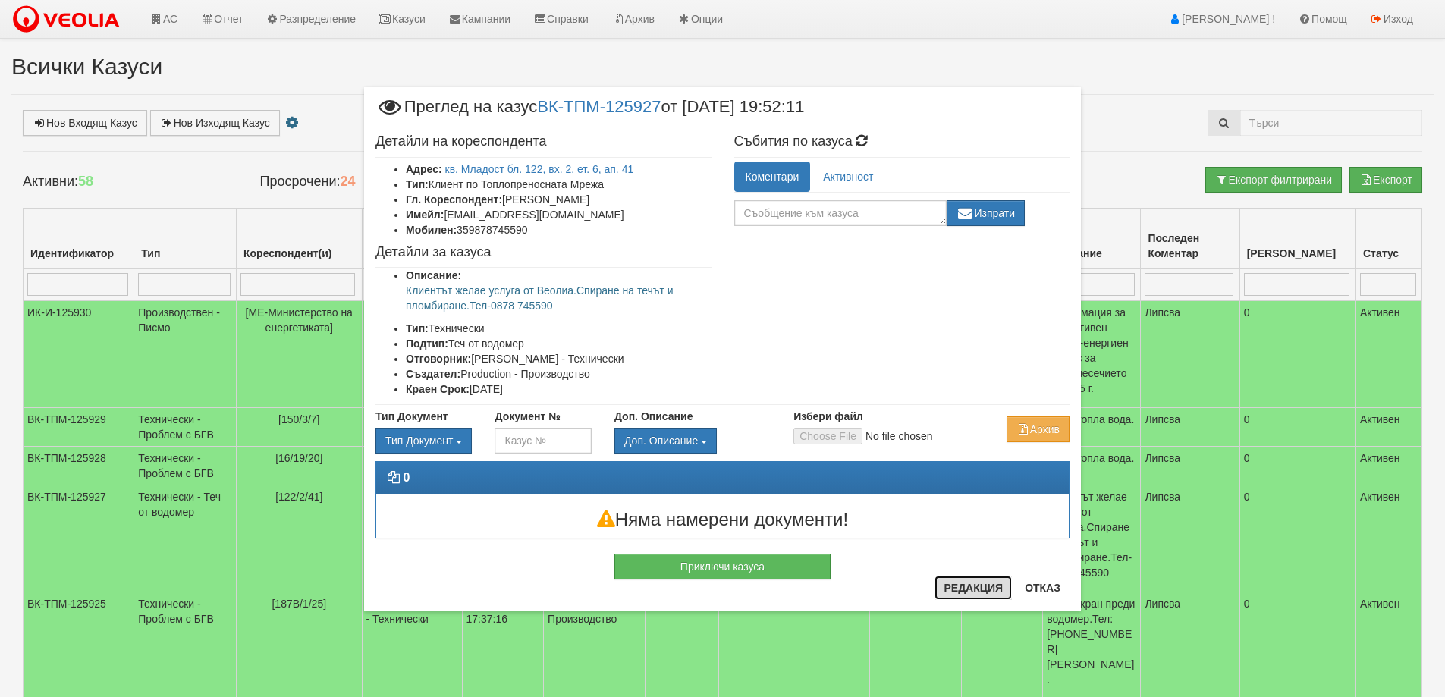
click at [966, 589] on button "Редакция" at bounding box center [973, 588] width 77 height 24
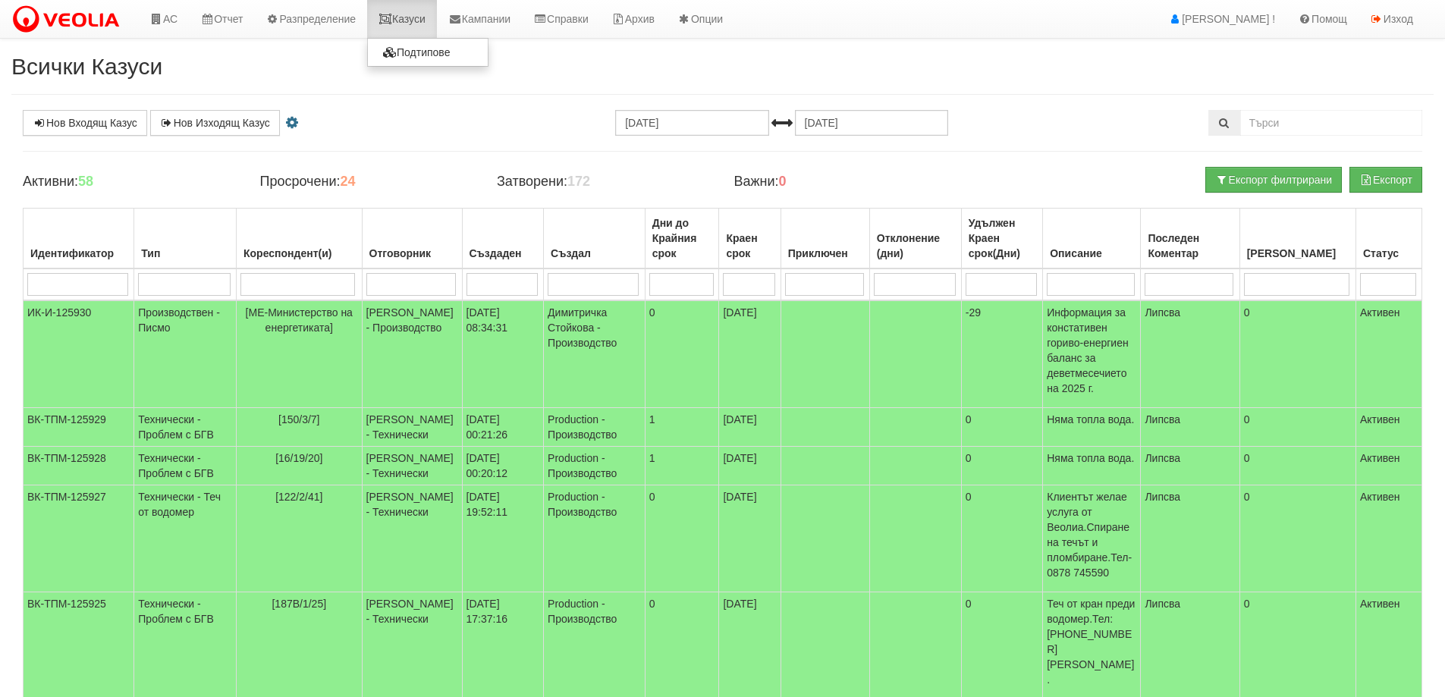
click at [418, 24] on link "Казуси" at bounding box center [402, 19] width 70 height 38
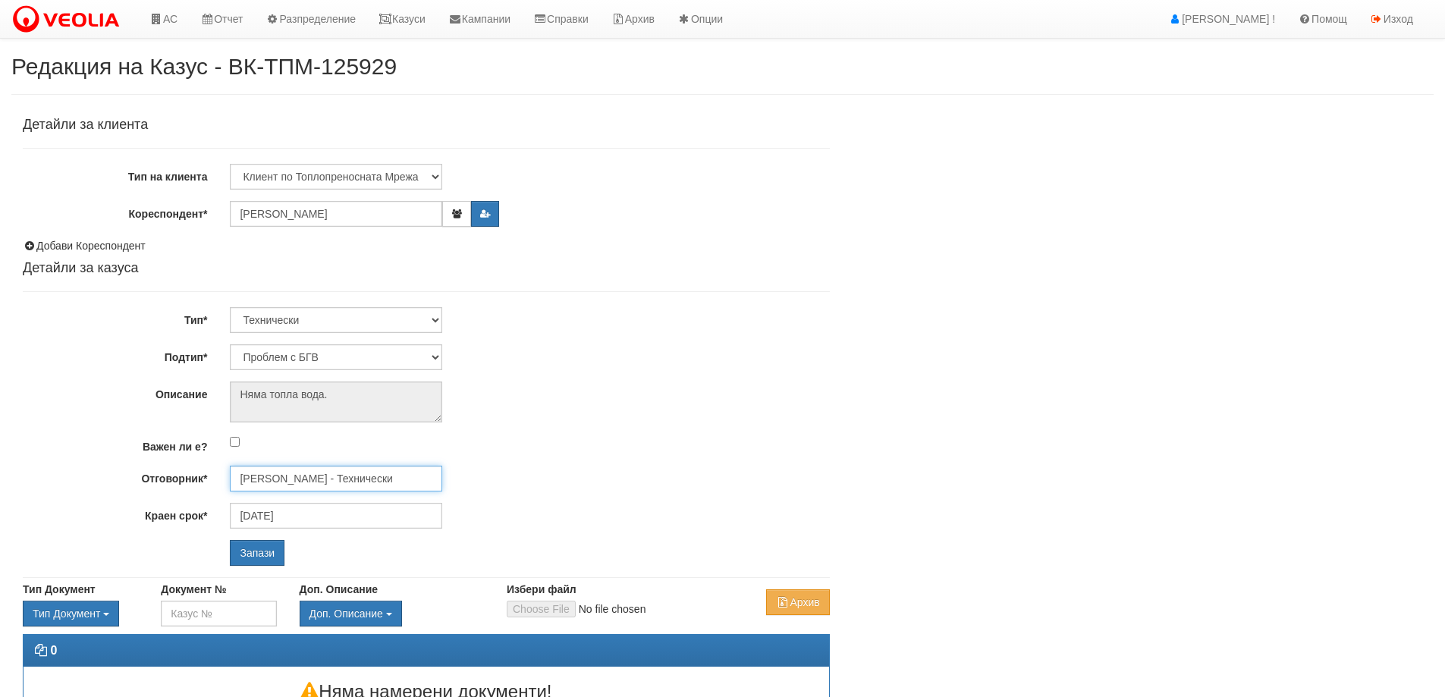
click at [313, 483] on input "[PERSON_NAME] - Технически" at bounding box center [336, 479] width 212 height 26
click at [300, 501] on div "[PERSON_NAME] - Технически" at bounding box center [663, 502] width 864 height 19
type input "[PERSON_NAME] - Технически"
click at [266, 541] on input "Запази" at bounding box center [257, 553] width 55 height 26
click at [310, 479] on input "[PERSON_NAME] - Технически" at bounding box center [336, 479] width 212 height 26
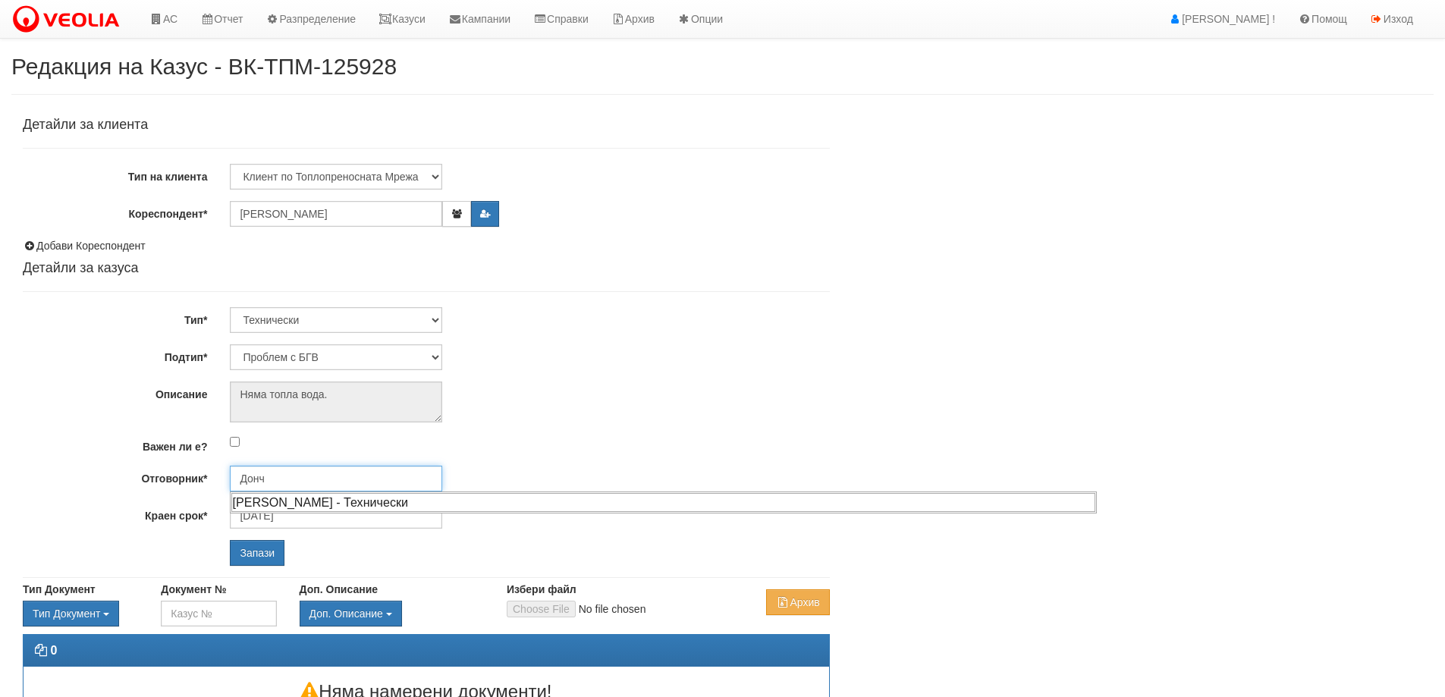
click at [303, 503] on div "[PERSON_NAME] - Технически" at bounding box center [663, 502] width 864 height 19
type input "[PERSON_NAME] - Технически"
click at [274, 547] on input "Запази" at bounding box center [257, 553] width 55 height 26
click at [322, 479] on input "Дончо Дончев - Технически" at bounding box center [336, 479] width 212 height 26
click at [325, 495] on div "Бойко Петков - Технически" at bounding box center [663, 502] width 864 height 19
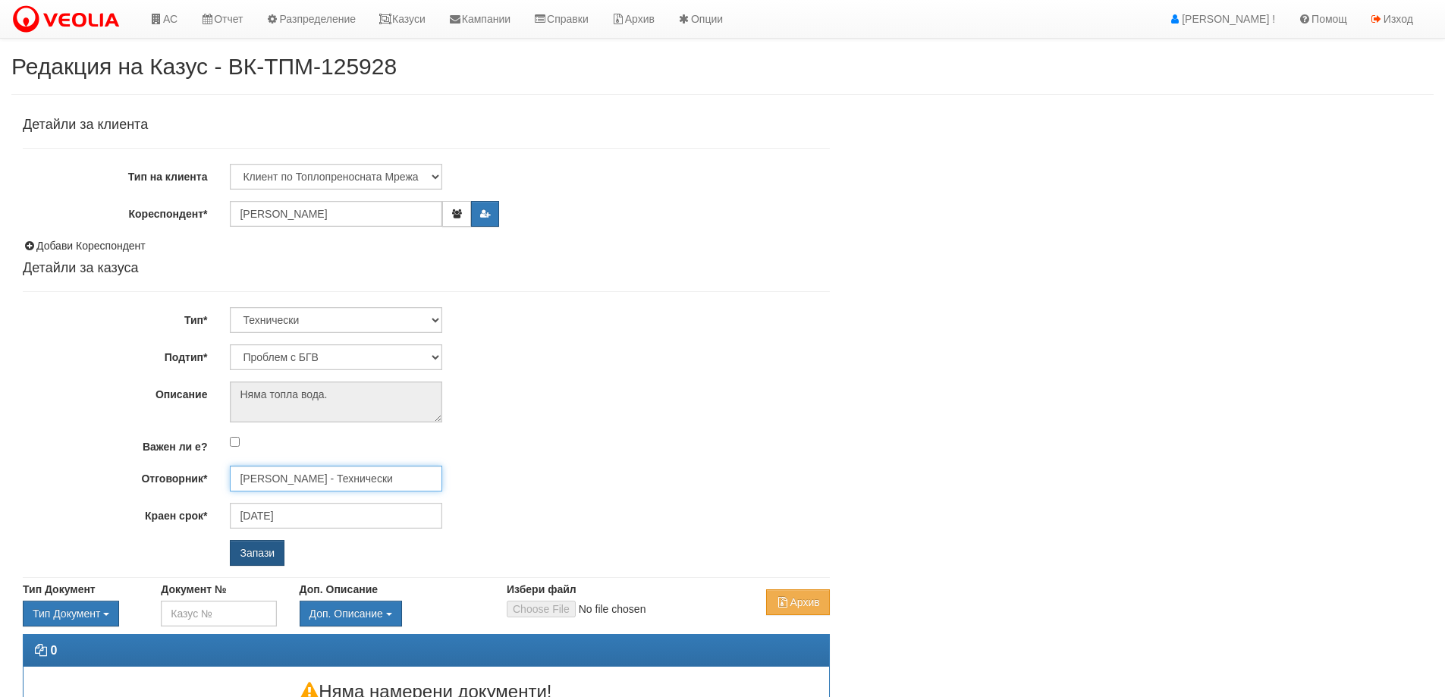
type input "Бойко Петков - Технически"
click at [250, 549] on input "Запази" at bounding box center [257, 553] width 55 height 26
select select "Теч от водомер"
click at [331, 477] on input "Петър Добрев - Технически" at bounding box center [336, 479] width 212 height 26
drag, startPoint x: 305, startPoint y: 496, endPoint x: 290, endPoint y: 506, distance: 18.1
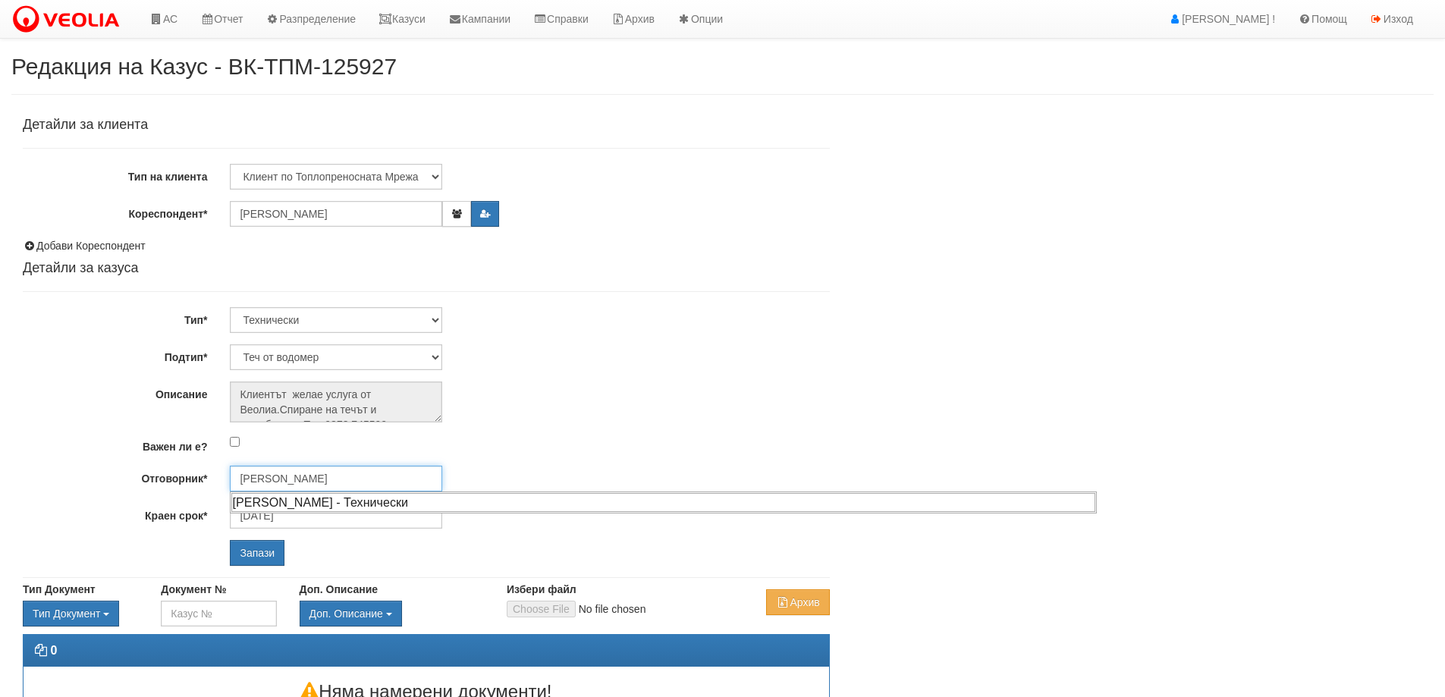
click at [305, 495] on div "Диян Стоянов - Технически" at bounding box center [663, 502] width 864 height 19
type input "Диян Стоянов - Технически"
click at [243, 552] on input "Запази" at bounding box center [257, 553] width 55 height 26
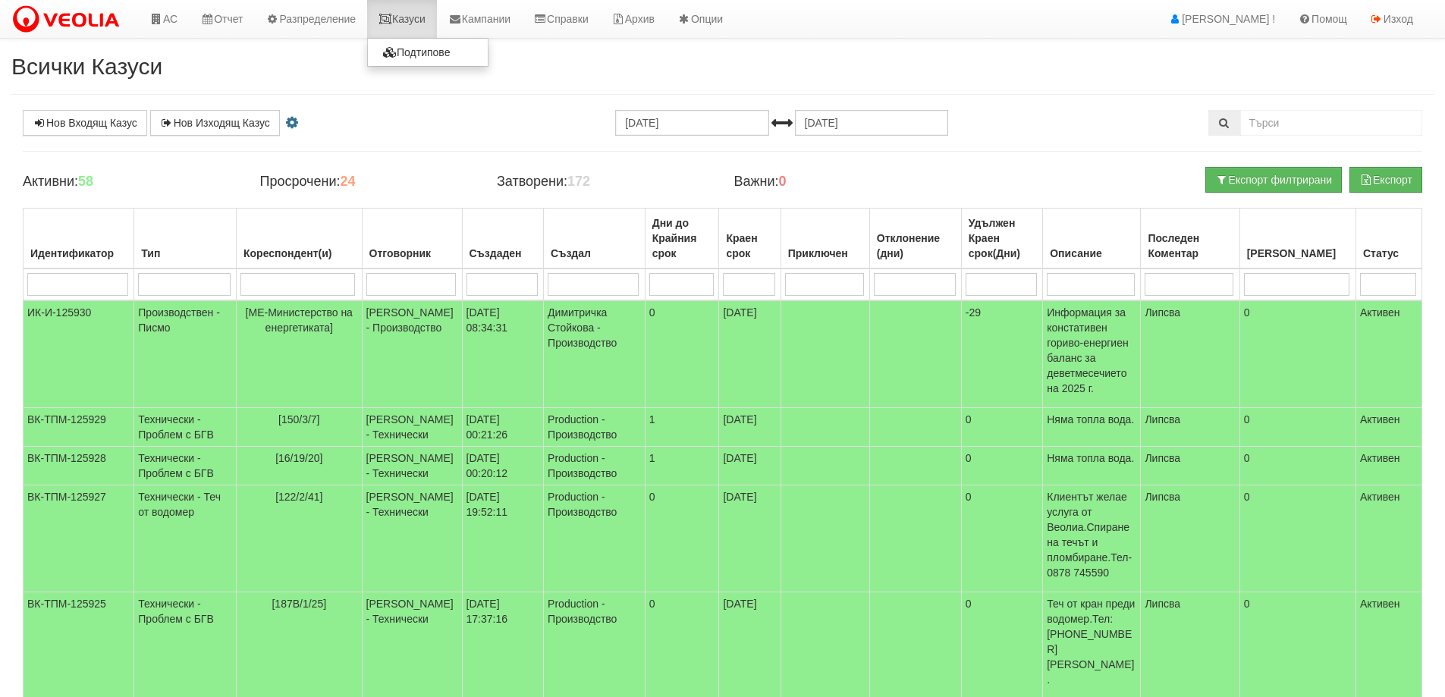
click at [411, 13] on link "Казуси" at bounding box center [402, 19] width 70 height 38
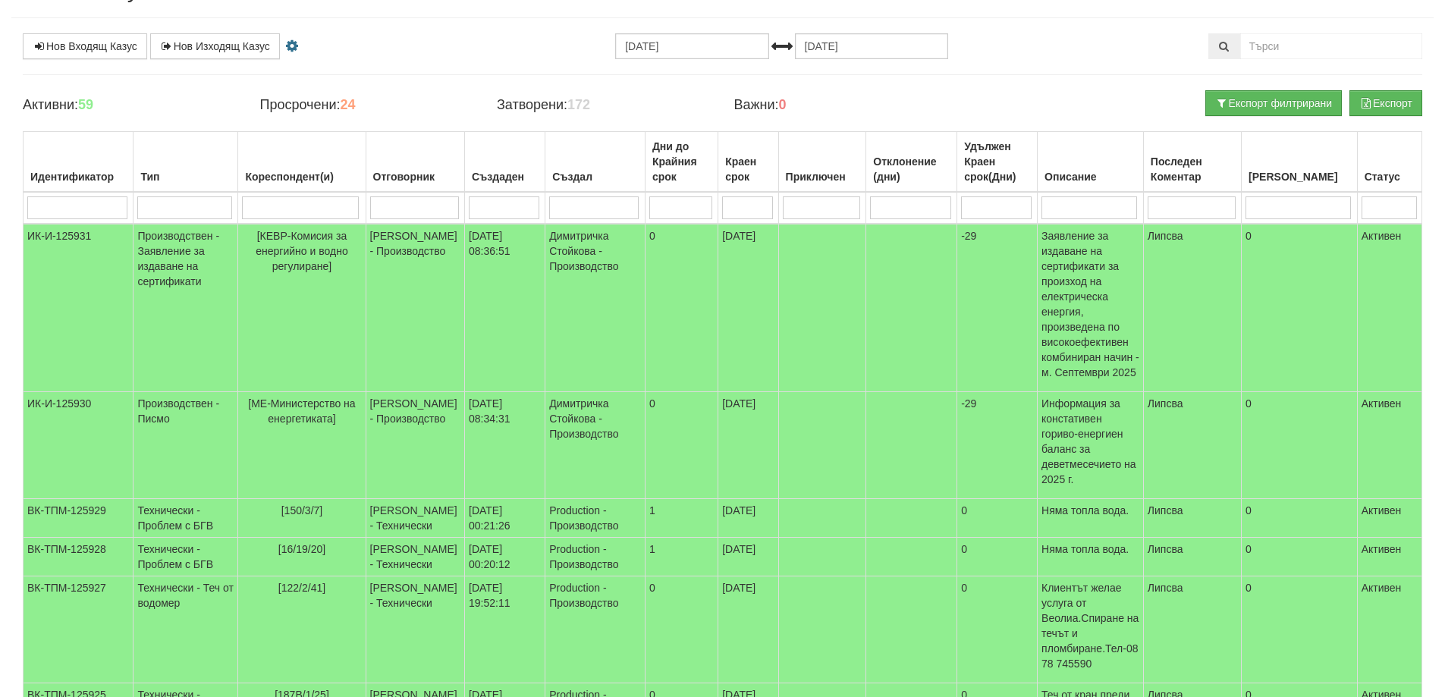
scroll to position [72, 0]
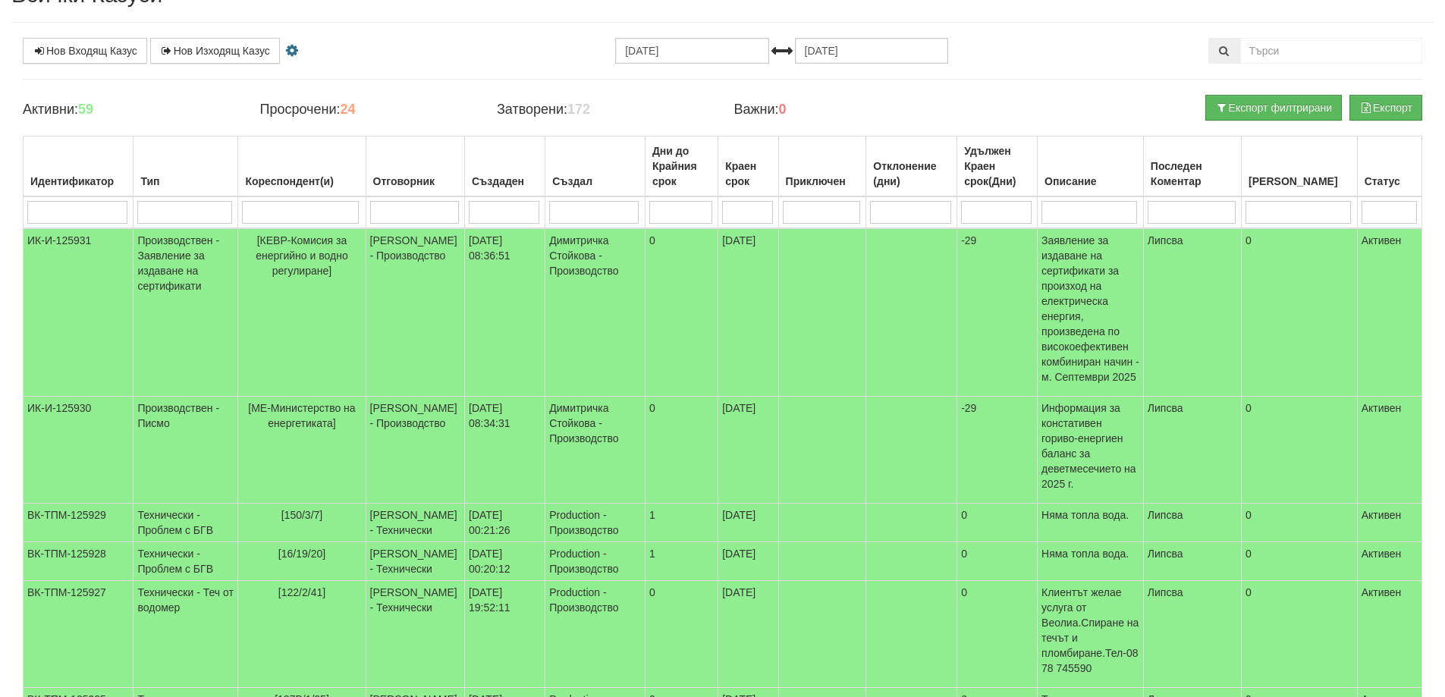
click at [274, 200] on td at bounding box center [301, 212] width 127 height 32
click at [277, 205] on input "search" at bounding box center [300, 212] width 117 height 23
type input "120"
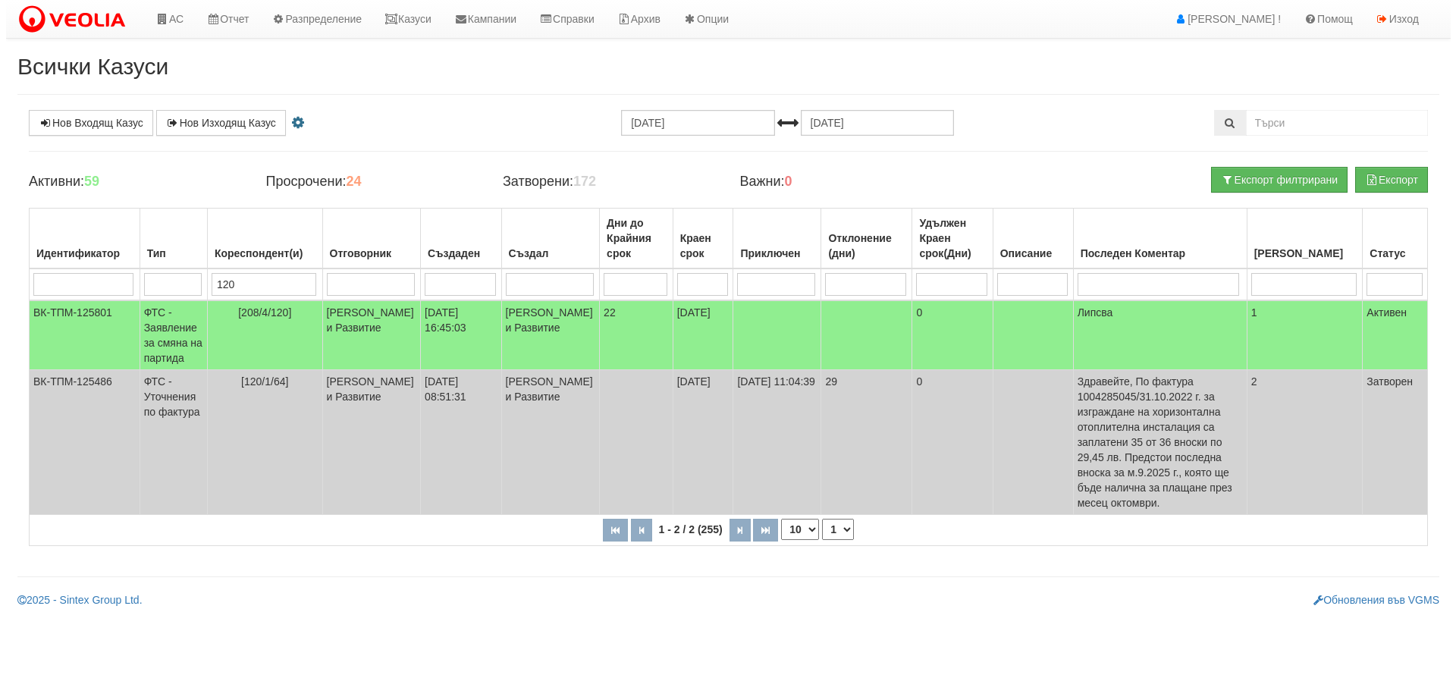
scroll to position [0, 0]
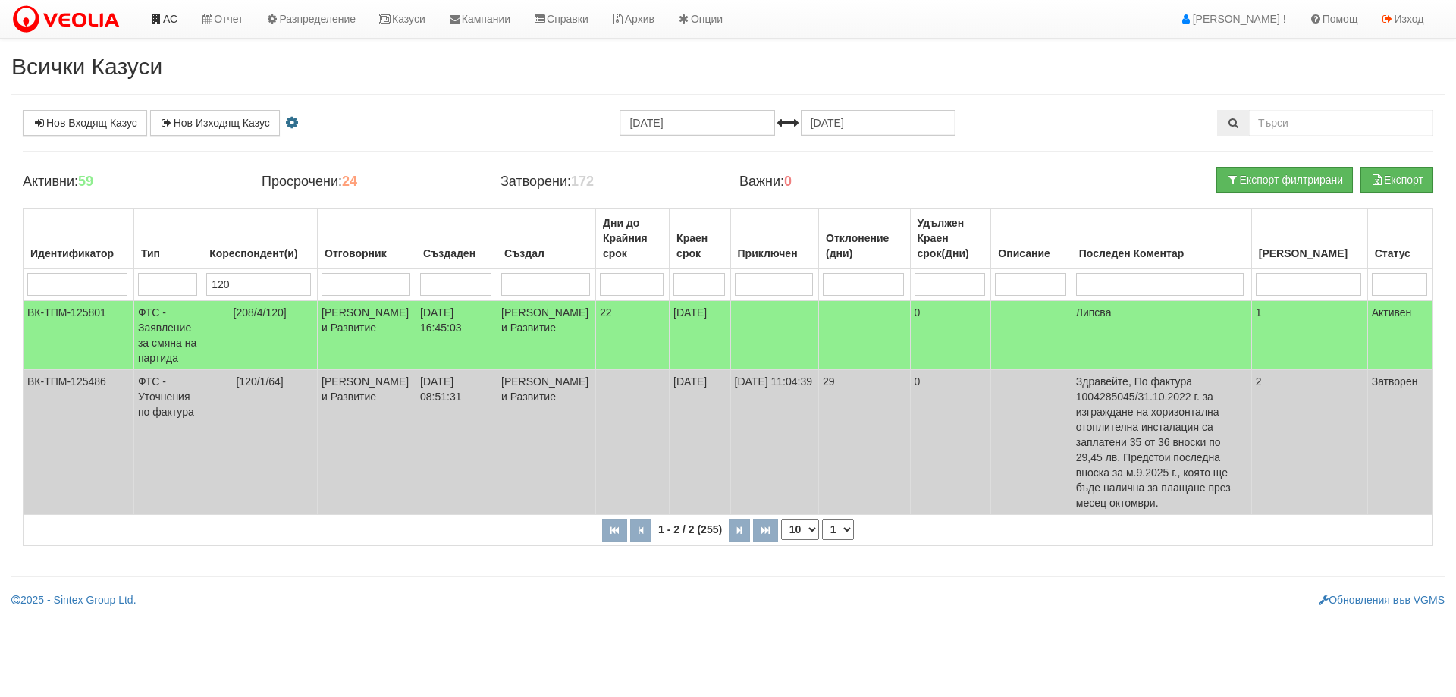
type input "120"
click at [162, 18] on icon at bounding box center [156, 19] width 14 height 11
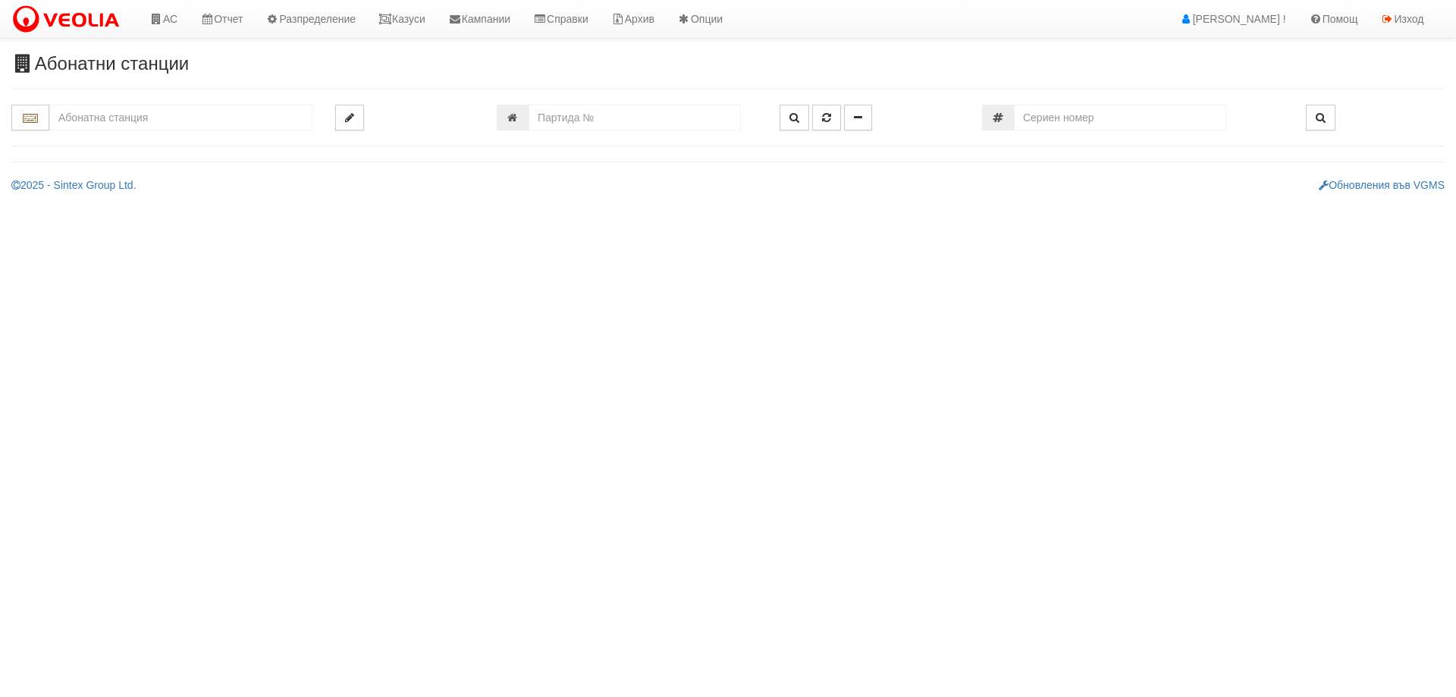
click at [206, 118] on input "text" at bounding box center [180, 118] width 263 height 26
click at [184, 148] on div "120/1 - Младост - "ВЕОЛИЯ"" at bounding box center [181, 141] width 259 height 17
type input "120/1 - Младост - "ВЕОЛИЯ""
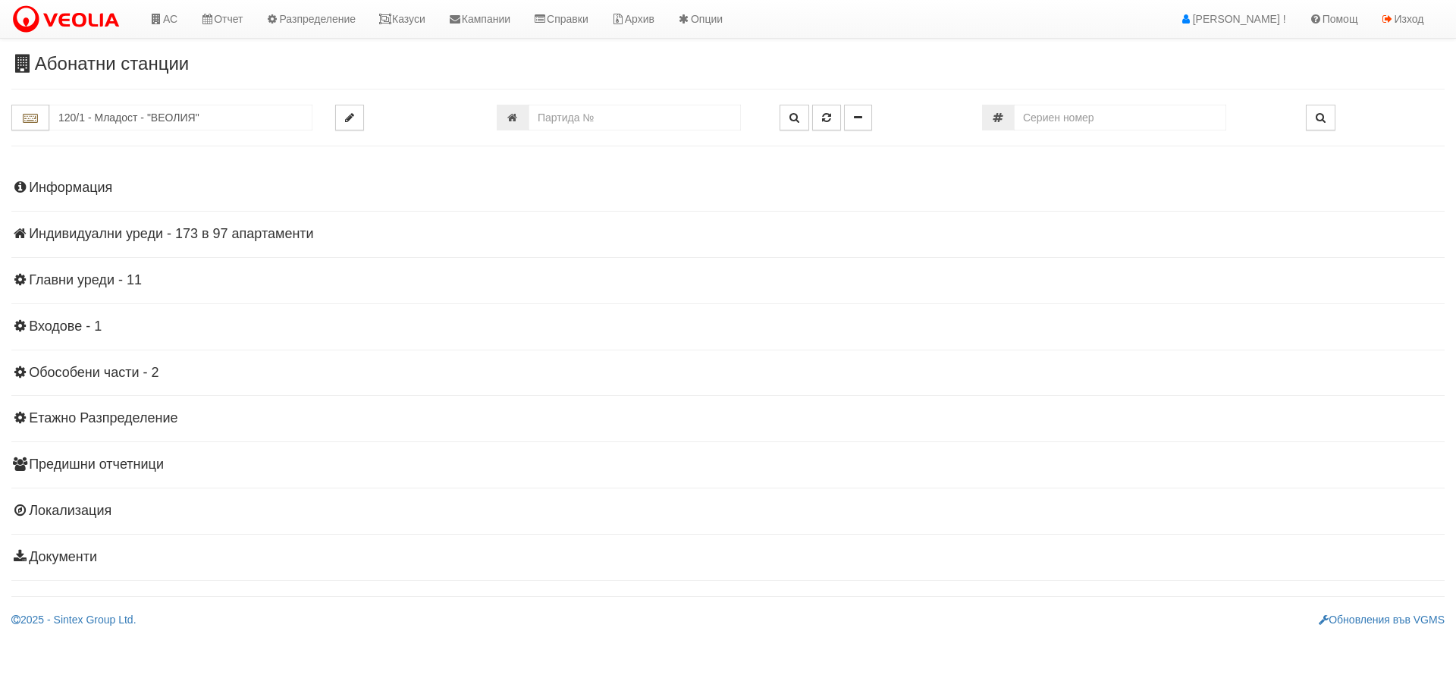
click at [84, 218] on div "Информация Параметри Брой Апартаменти: 97 Ползватели 08/2025 56 % 0 % 172" at bounding box center [728, 371] width 1434 height 419
click at [86, 228] on h4 "Индивидуални уреди - 173 в 97 апартаменти" at bounding box center [728, 234] width 1434 height 15
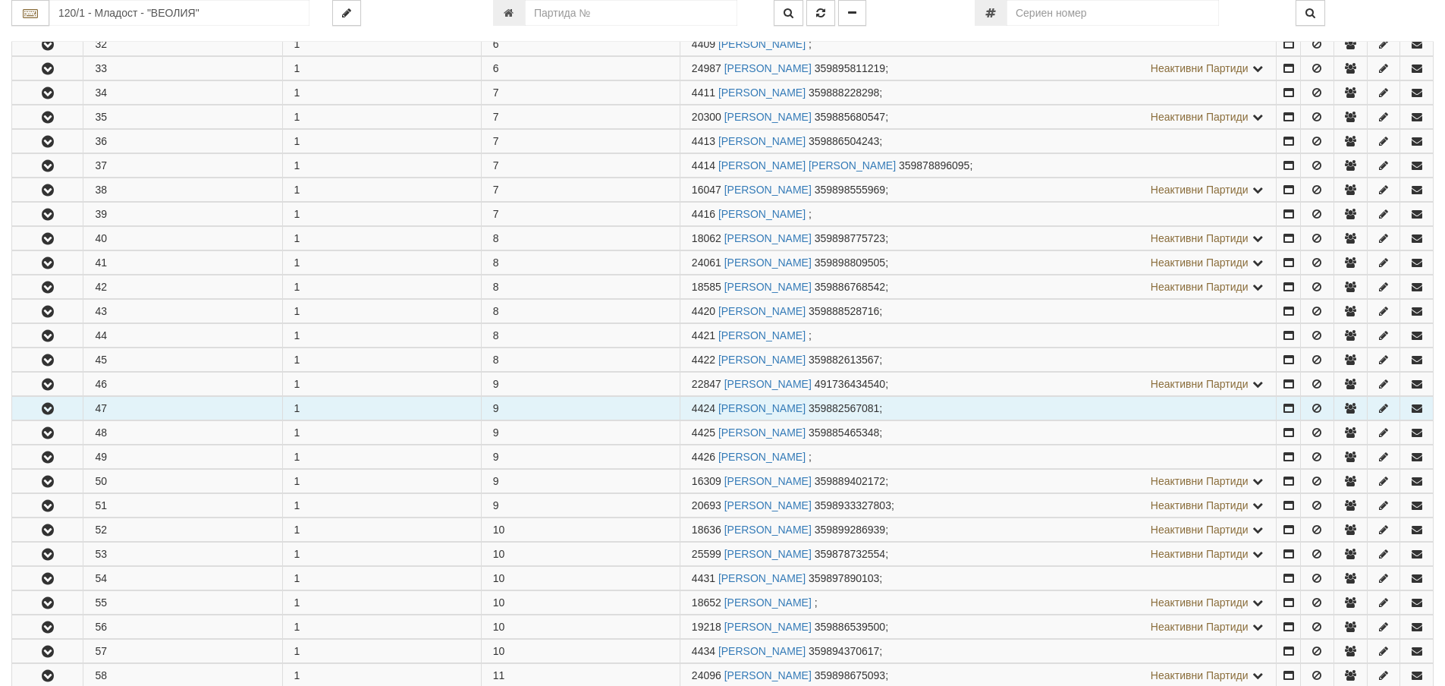
scroll to position [1138, 0]
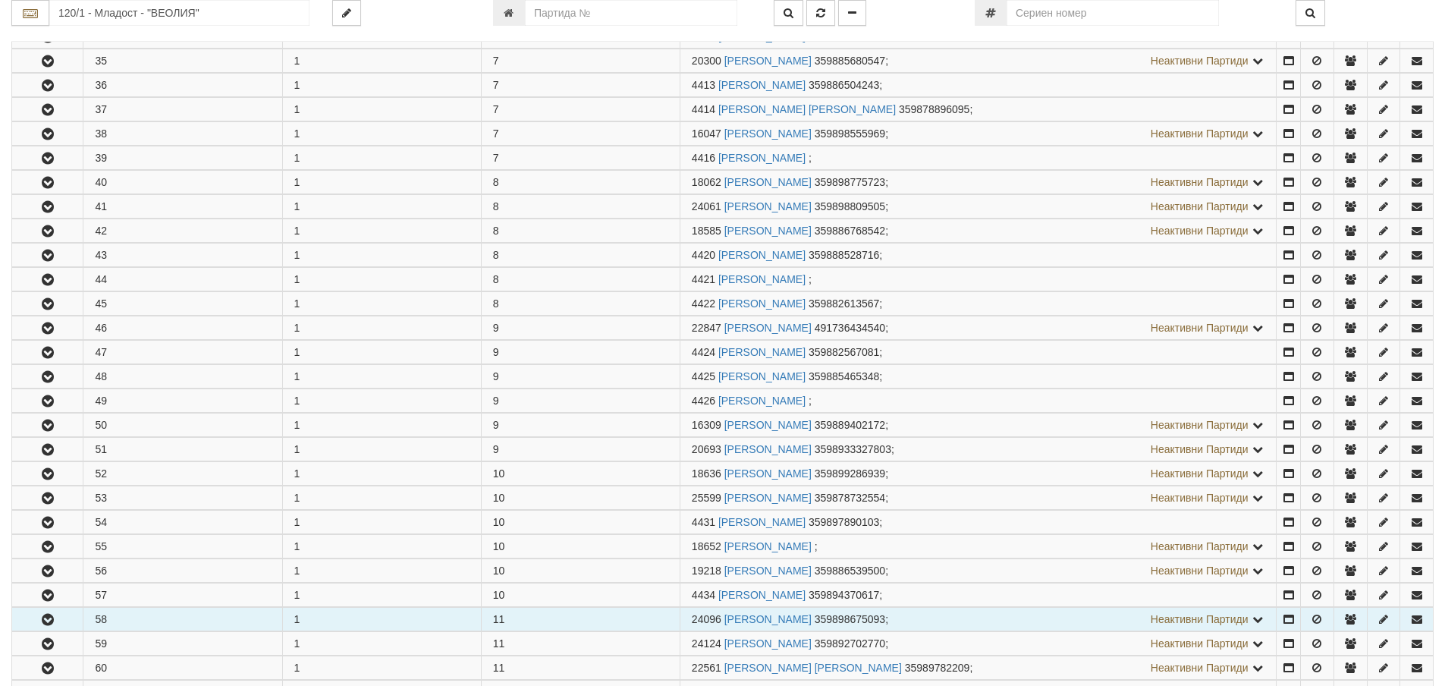
click at [71, 622] on button "button" at bounding box center [47, 619] width 71 height 23
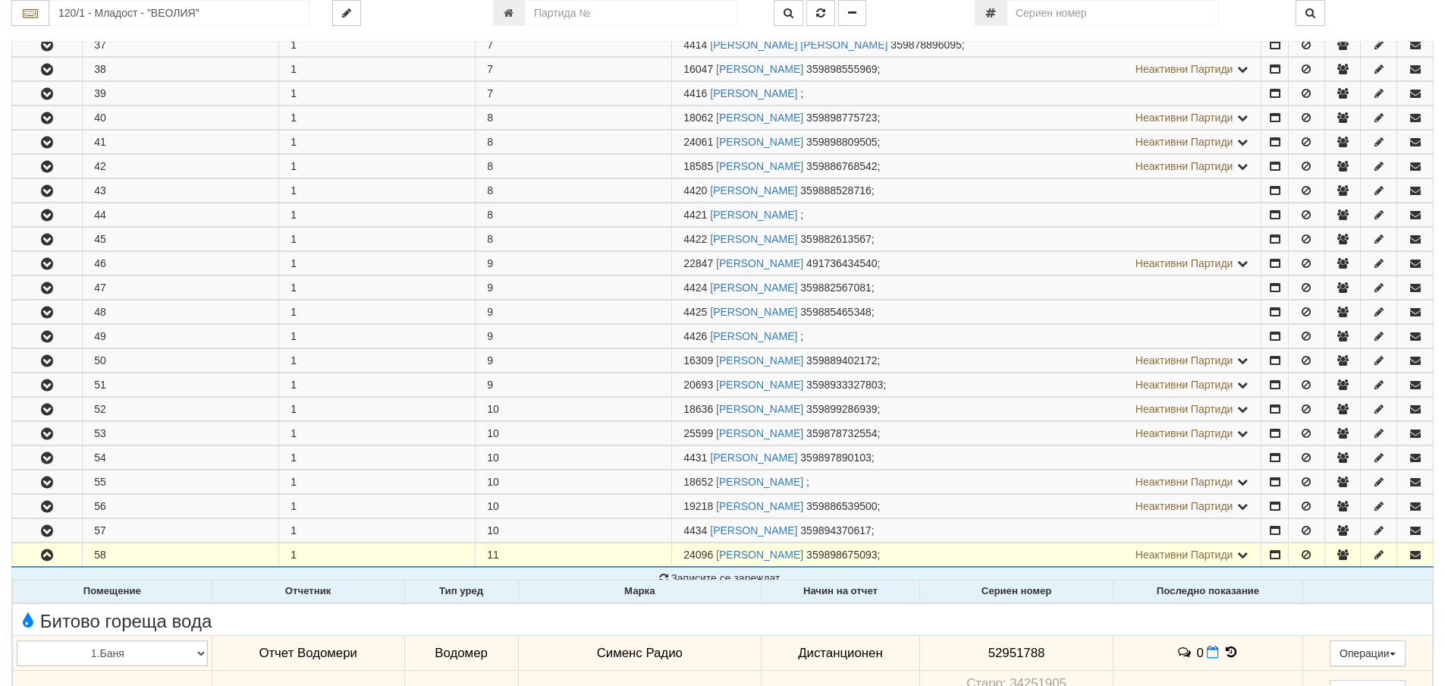
scroll to position [1441, 0]
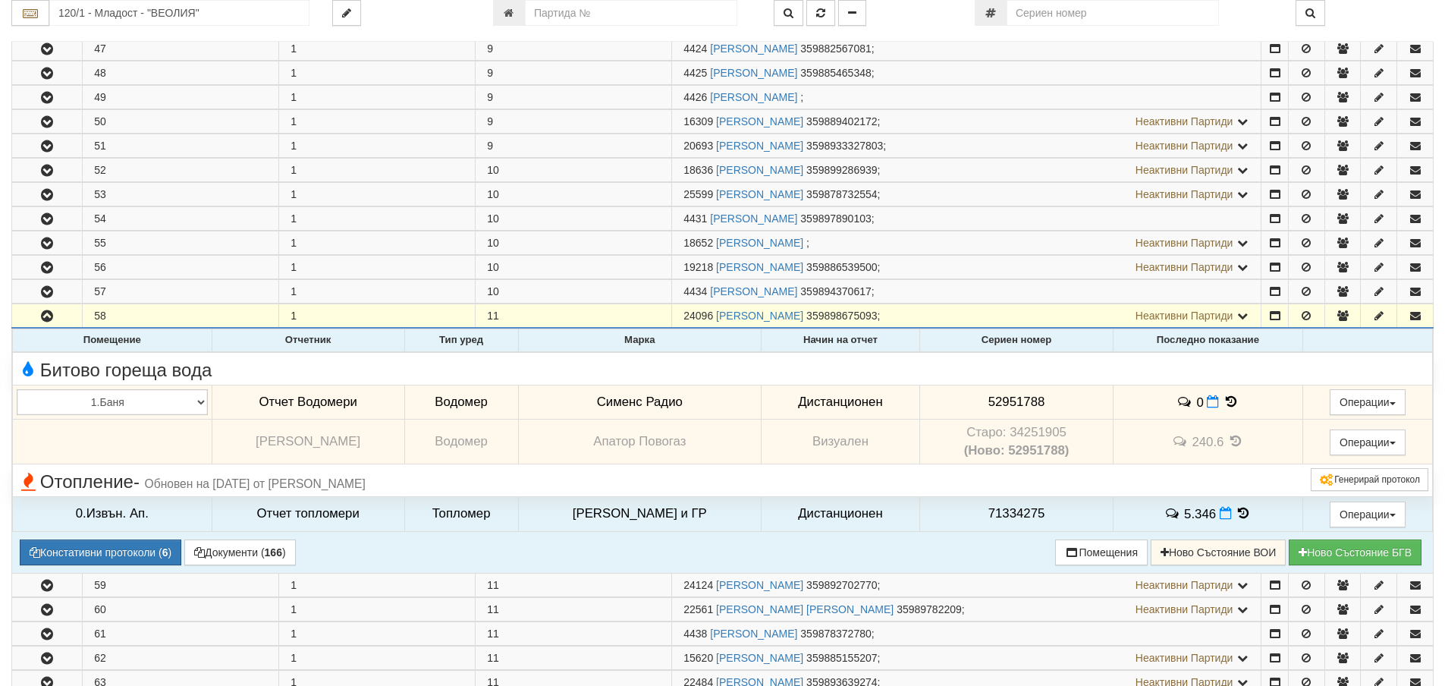
click at [991, 401] on span "52951788" at bounding box center [1016, 401] width 57 height 14
copy span "52951788"
